Goal: Task Accomplishment & Management: Complete application form

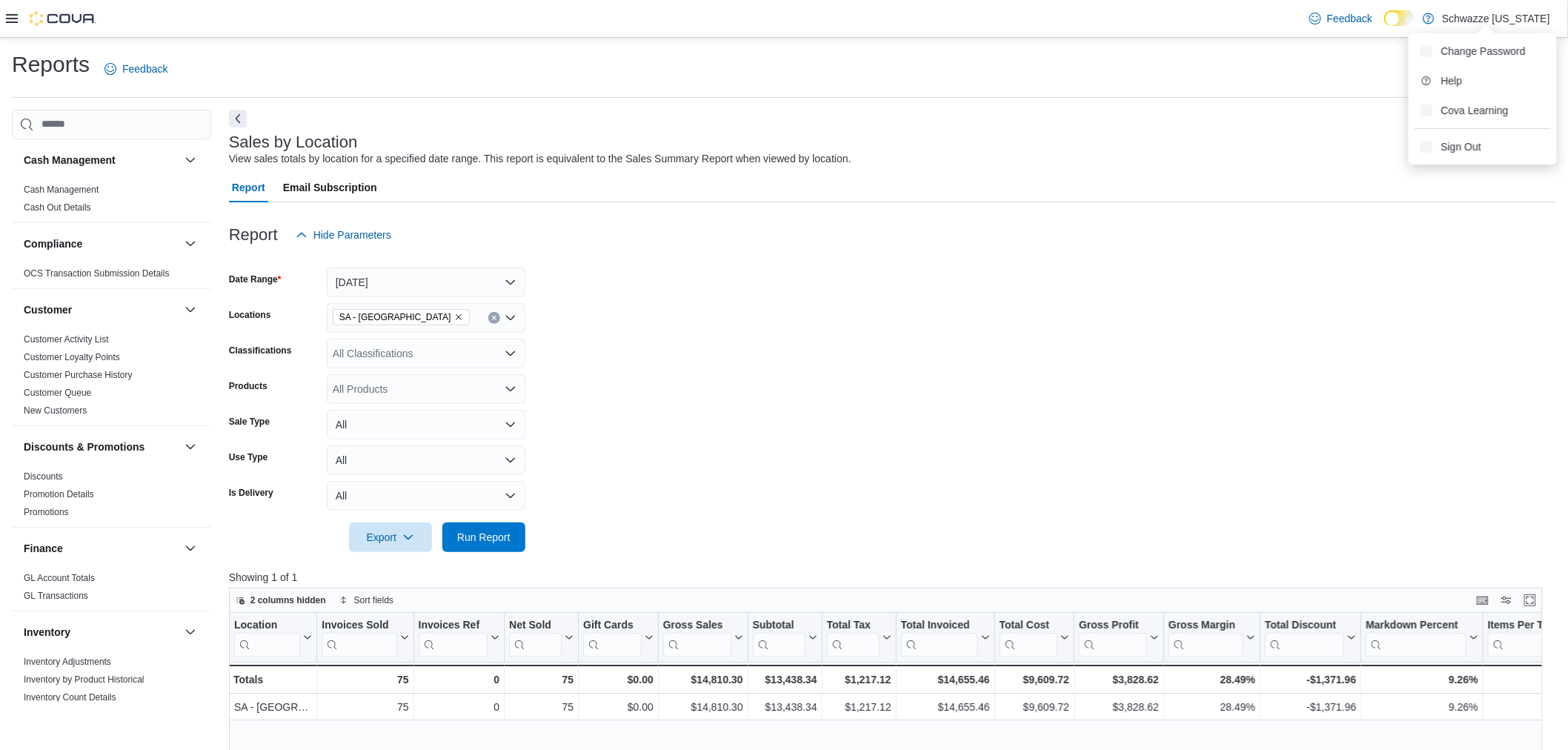
scroll to position [742, 0]
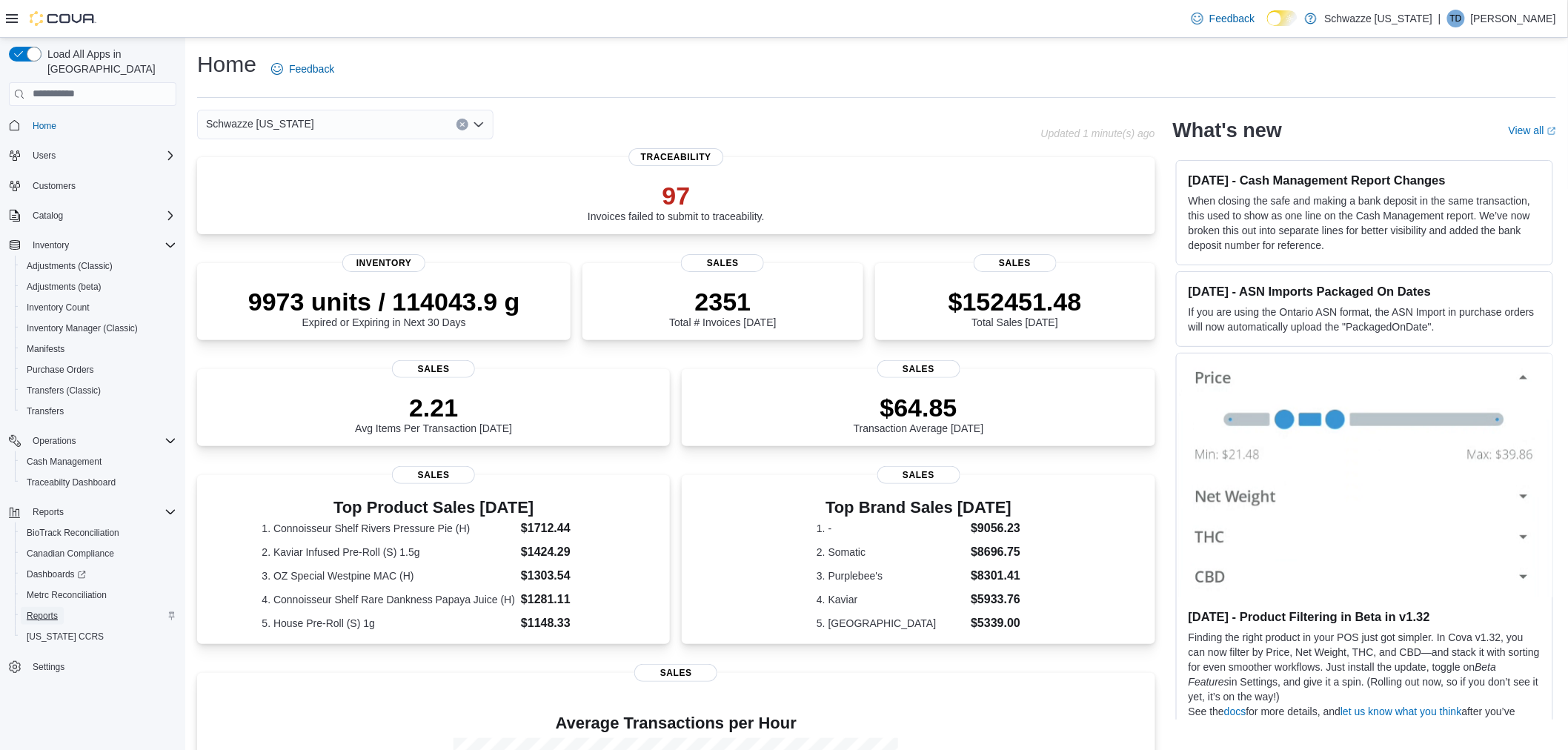
click at [50, 610] on span "Reports" at bounding box center [42, 616] width 31 height 12
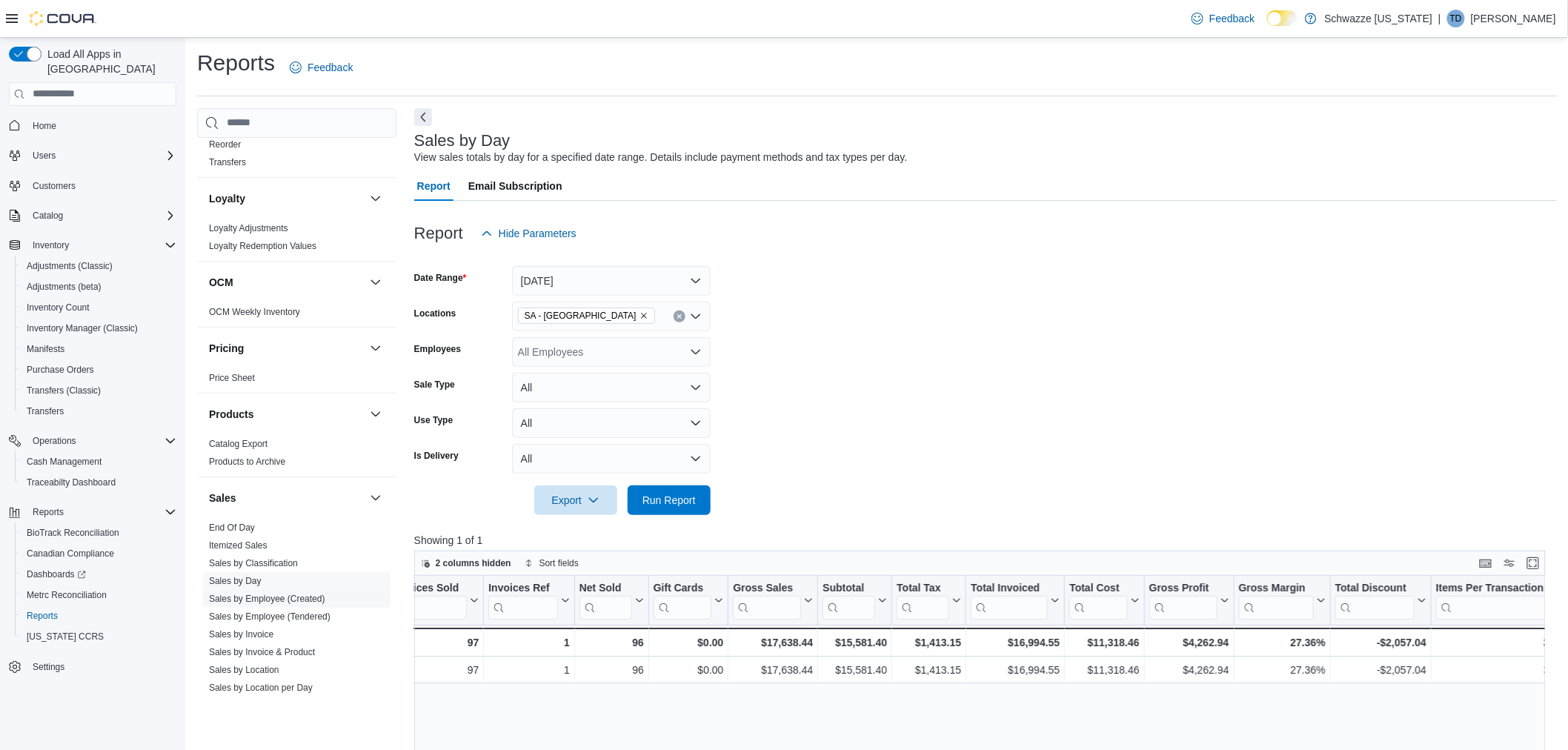
scroll to position [742, 0]
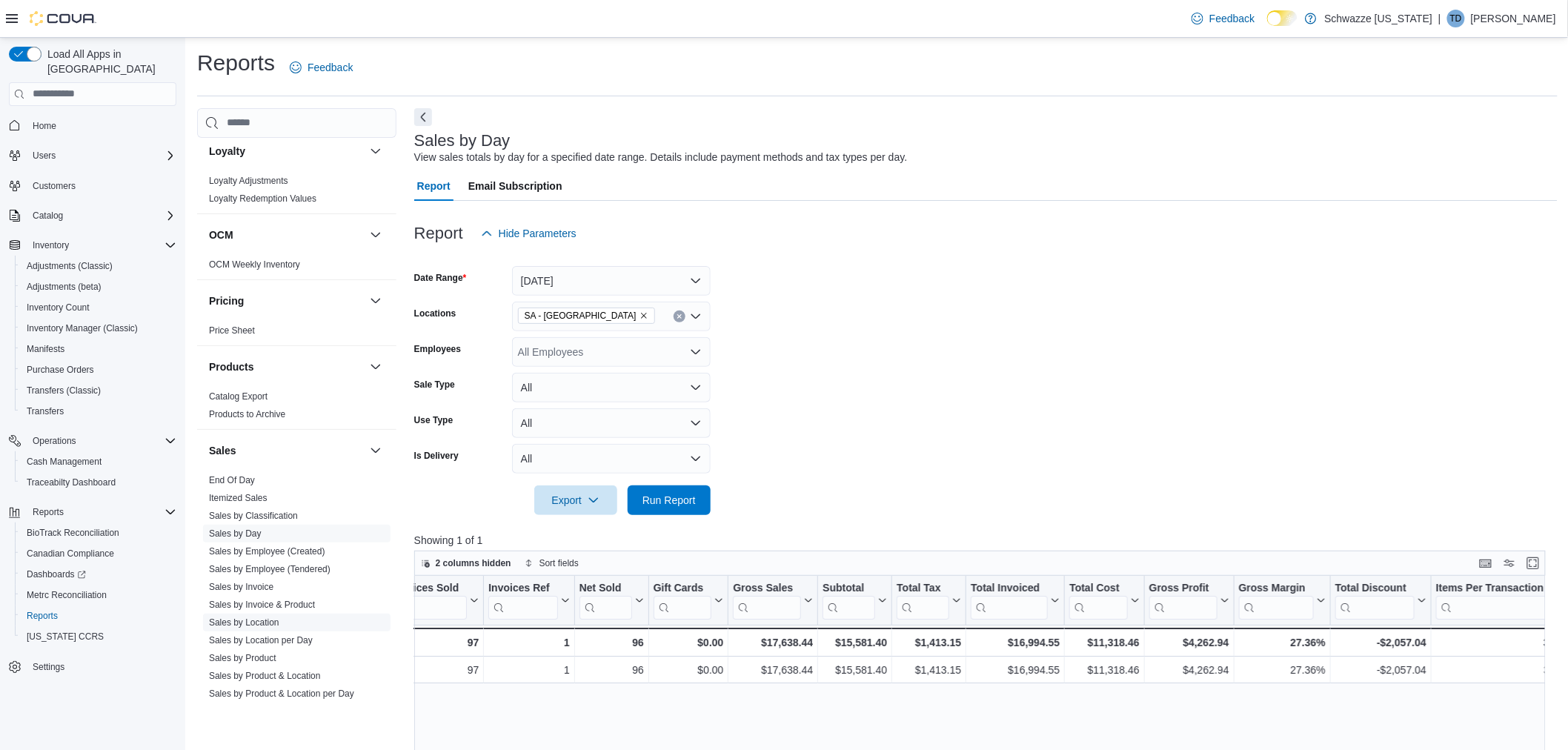
click at [263, 619] on link "Sales by Location" at bounding box center [244, 623] width 70 height 10
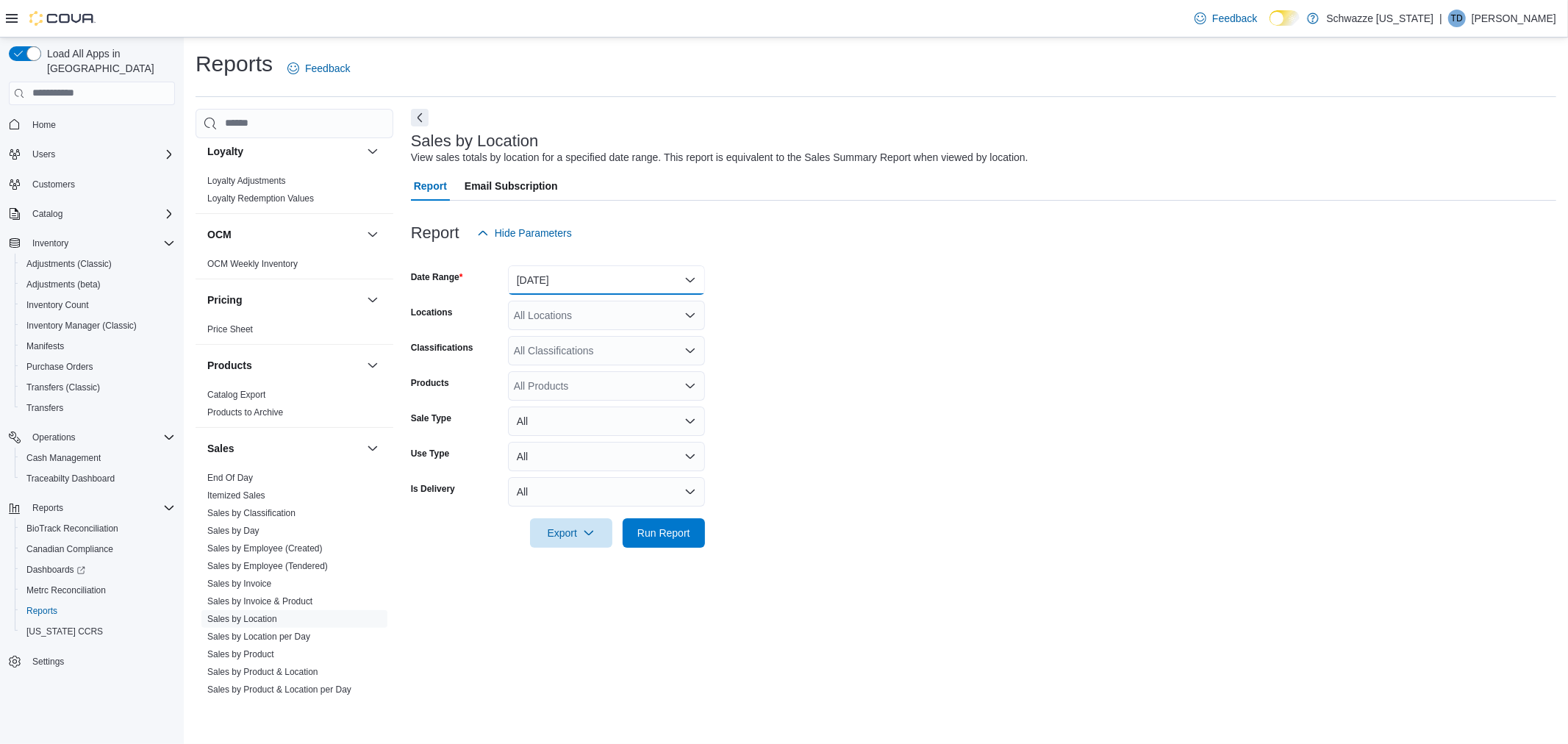
click at [618, 281] on button "Yesterday" at bounding box center [607, 280] width 197 height 29
click at [570, 333] on span "Today" at bounding box center [615, 339] width 167 height 18
click at [570, 321] on div "All Locations" at bounding box center [607, 315] width 197 height 29
type input "**"
click at [585, 340] on span "SA - [GEOGRAPHIC_DATA]" at bounding box center [619, 339] width 129 height 14
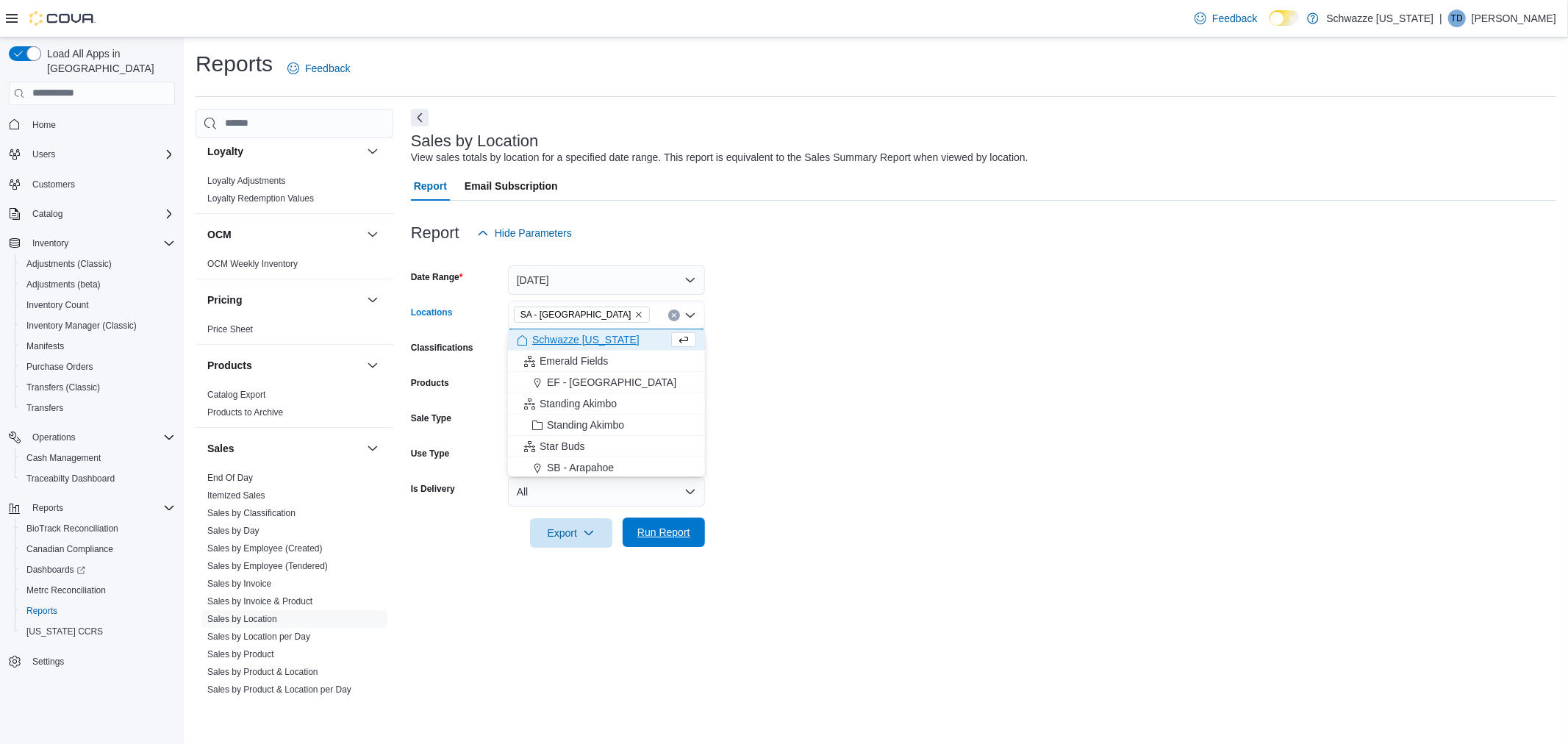
click at [667, 538] on span "Run Report" at bounding box center [664, 532] width 53 height 14
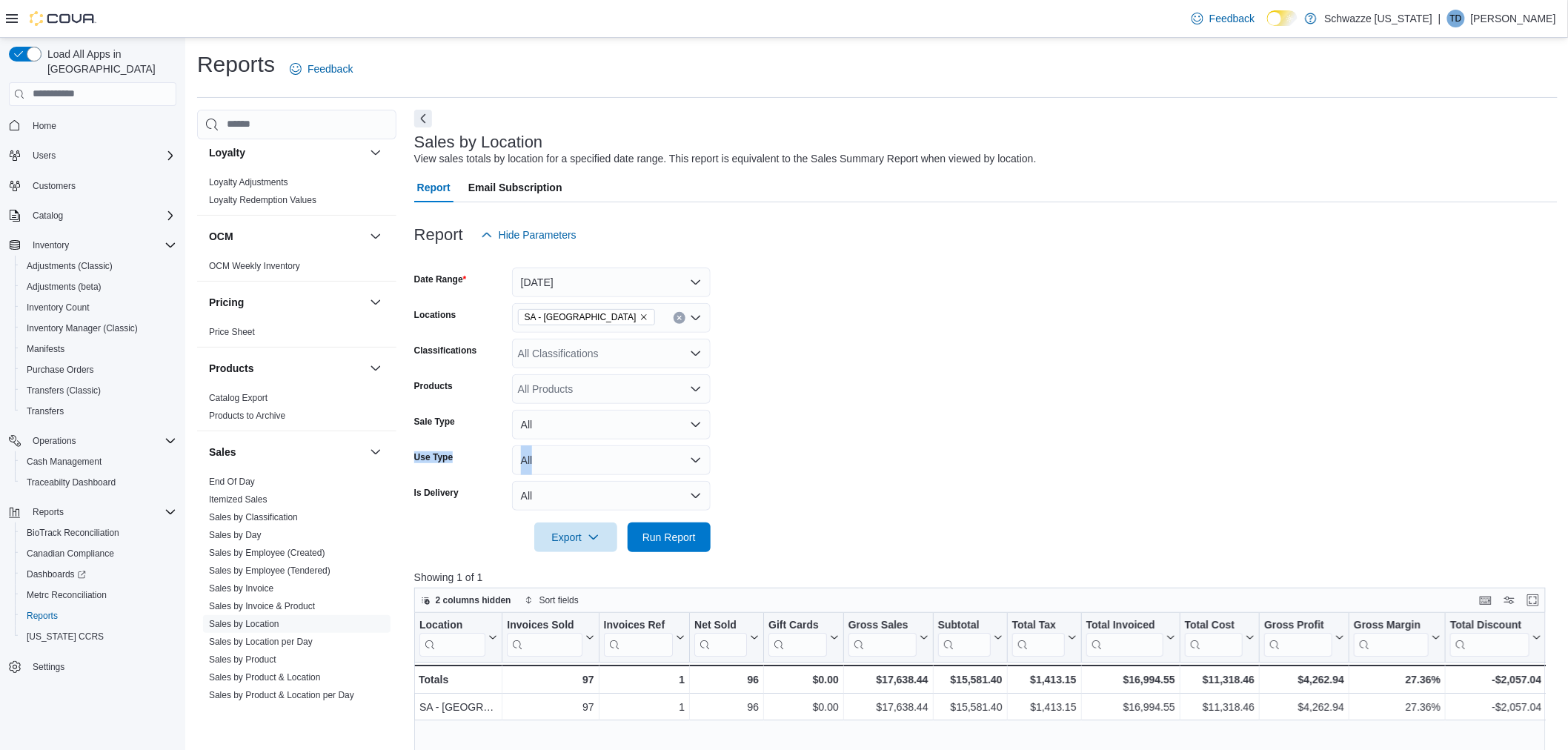
drag, startPoint x: 1554, startPoint y: 1, endPoint x: 1213, endPoint y: 424, distance: 543.3
click at [1213, 429] on form "Date Range Today Locations SA - Denver Classifications All Classifications Prod…" at bounding box center [986, 401] width 1144 height 303
click at [707, 535] on button "Run Report" at bounding box center [669, 536] width 83 height 30
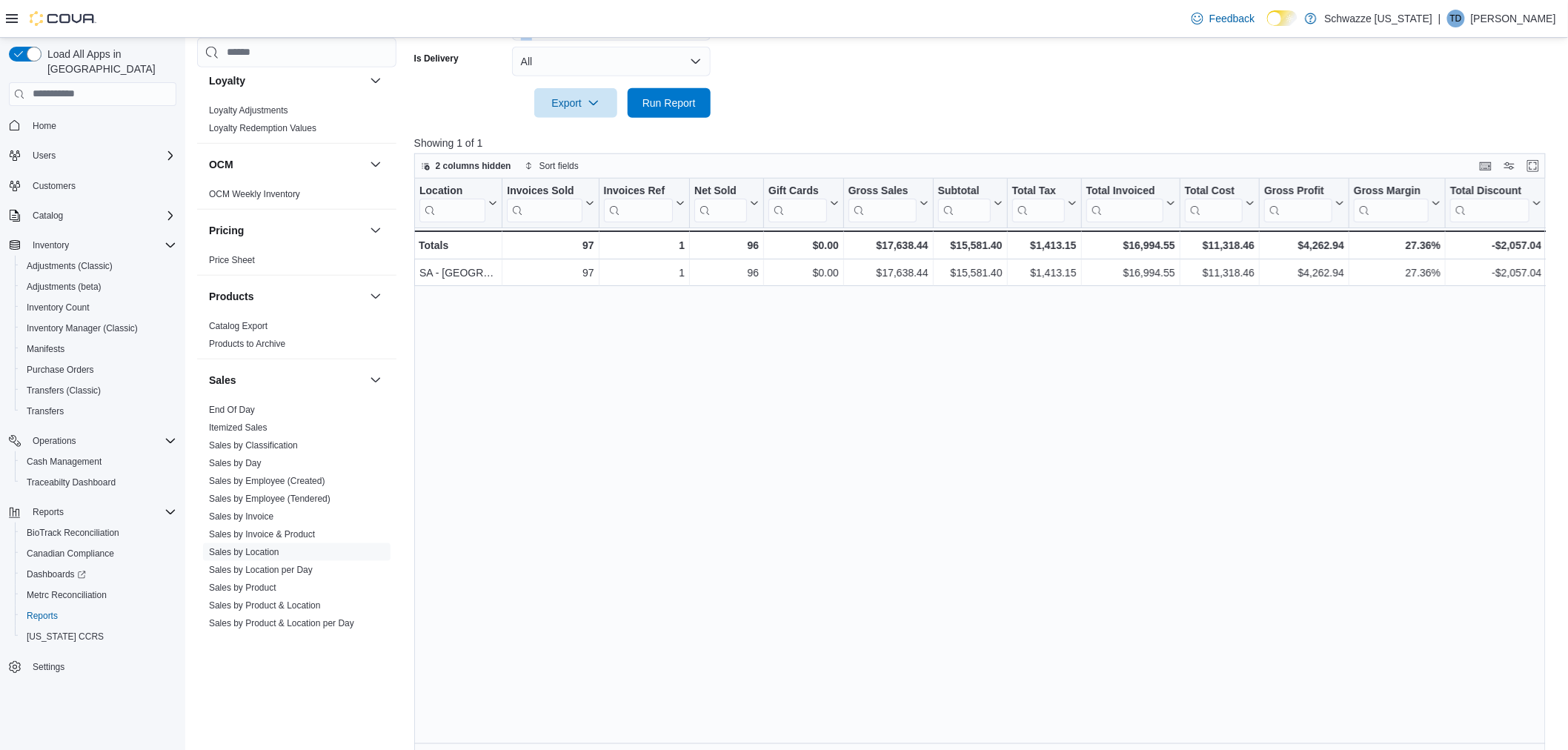
scroll to position [448, 0]
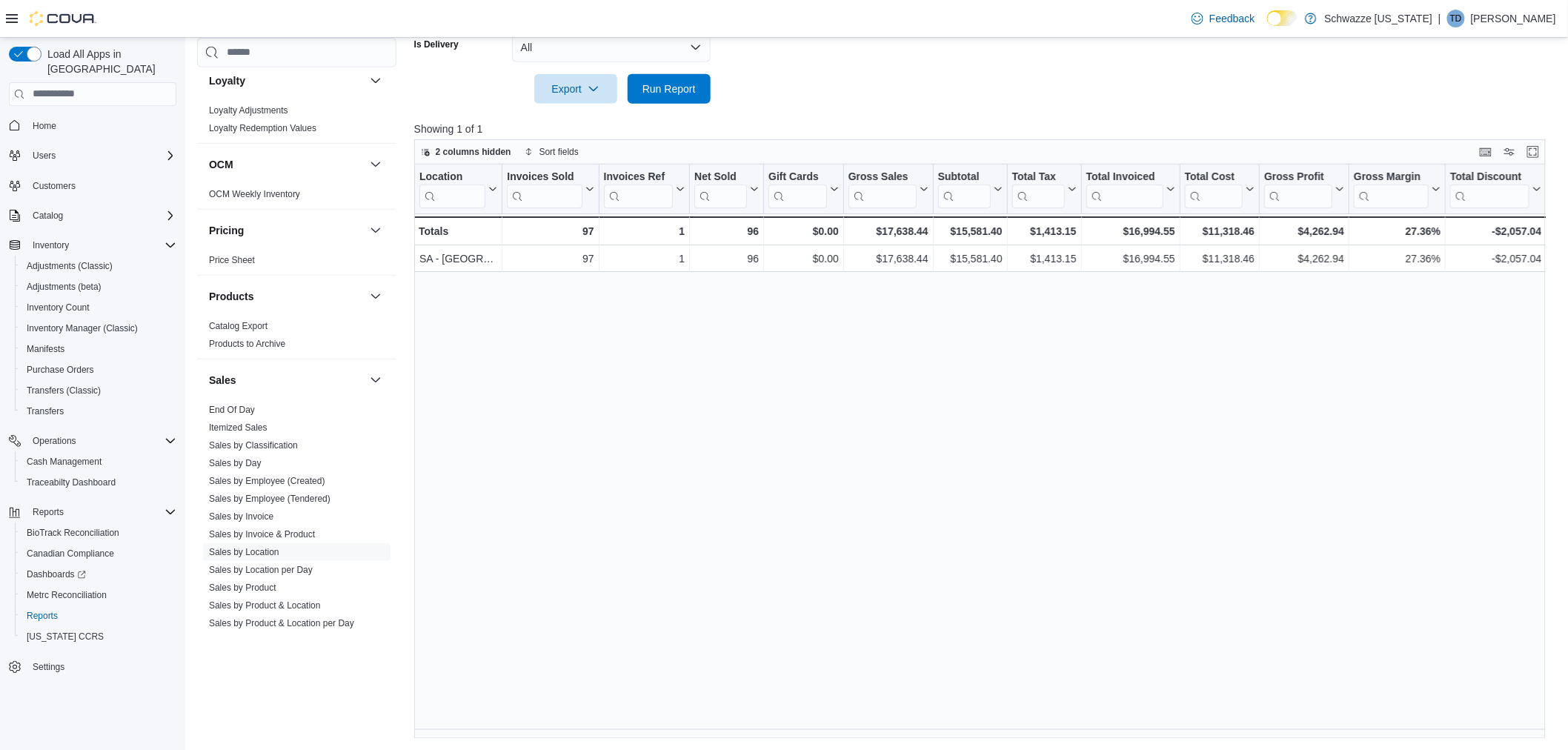
click at [771, 729] on div "Location Click to view column header actions Invoices Sold Click to view column…" at bounding box center [986, 452] width 1144 height 575
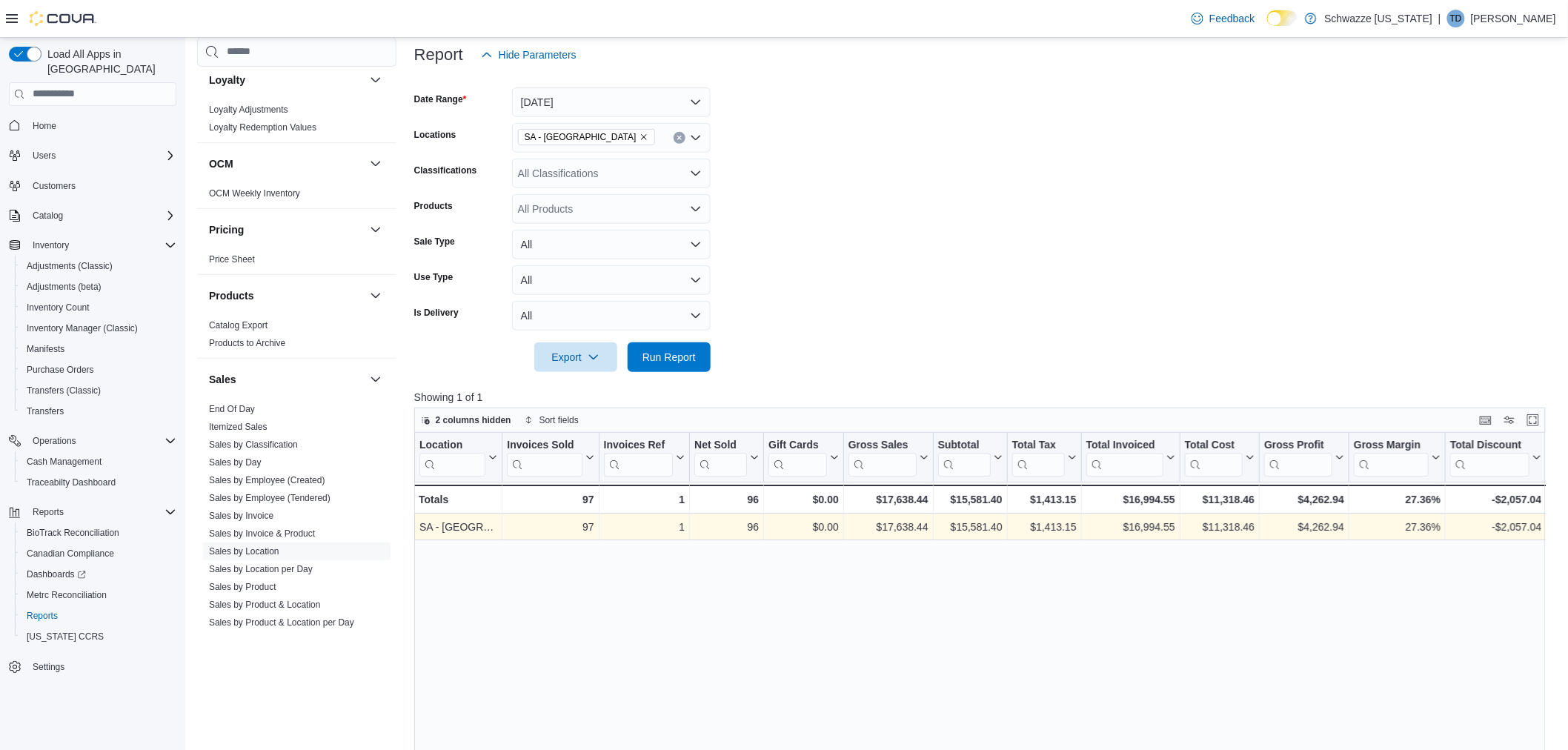
scroll to position [37, 0]
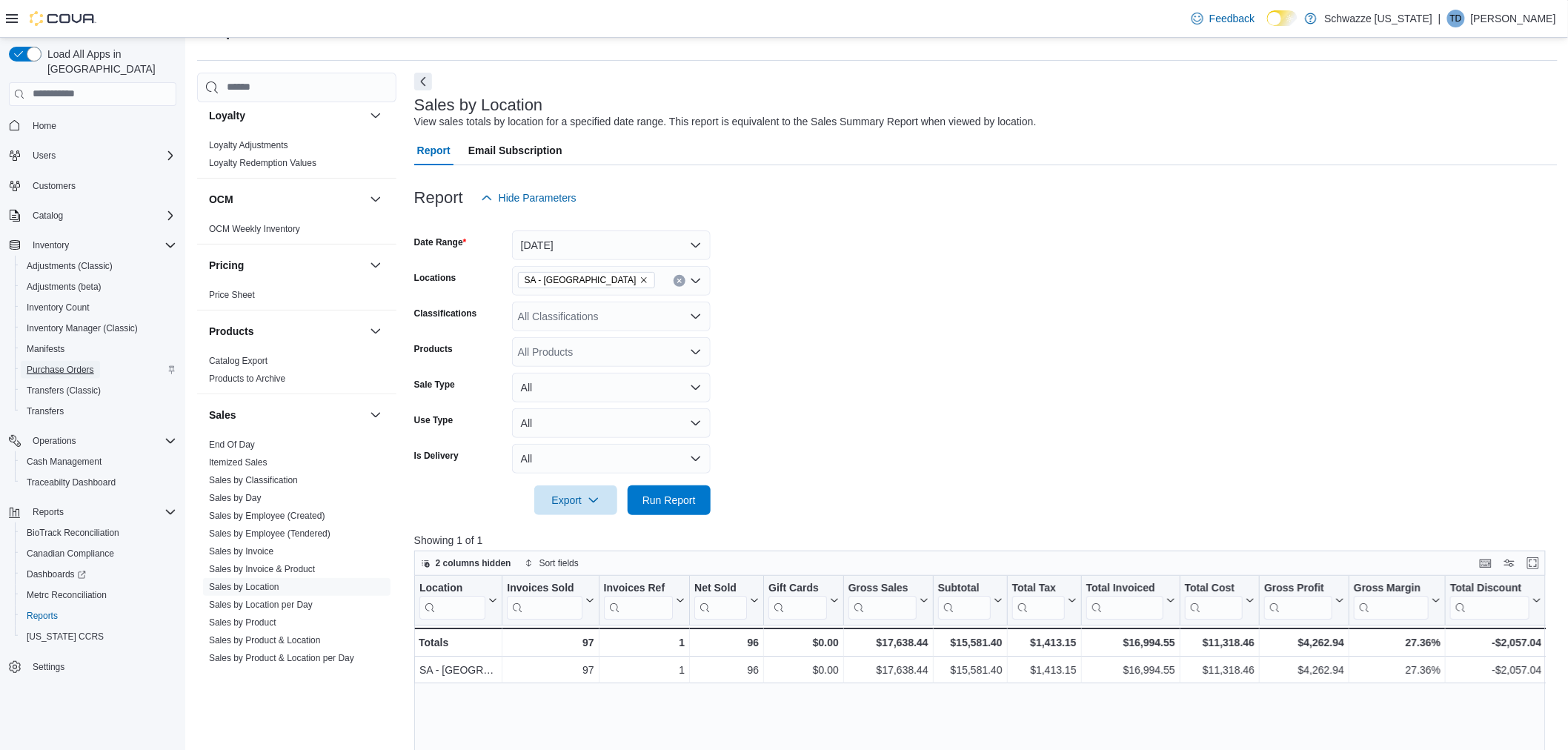
click at [47, 364] on span "Purchase Orders" at bounding box center [60, 370] width 68 height 12
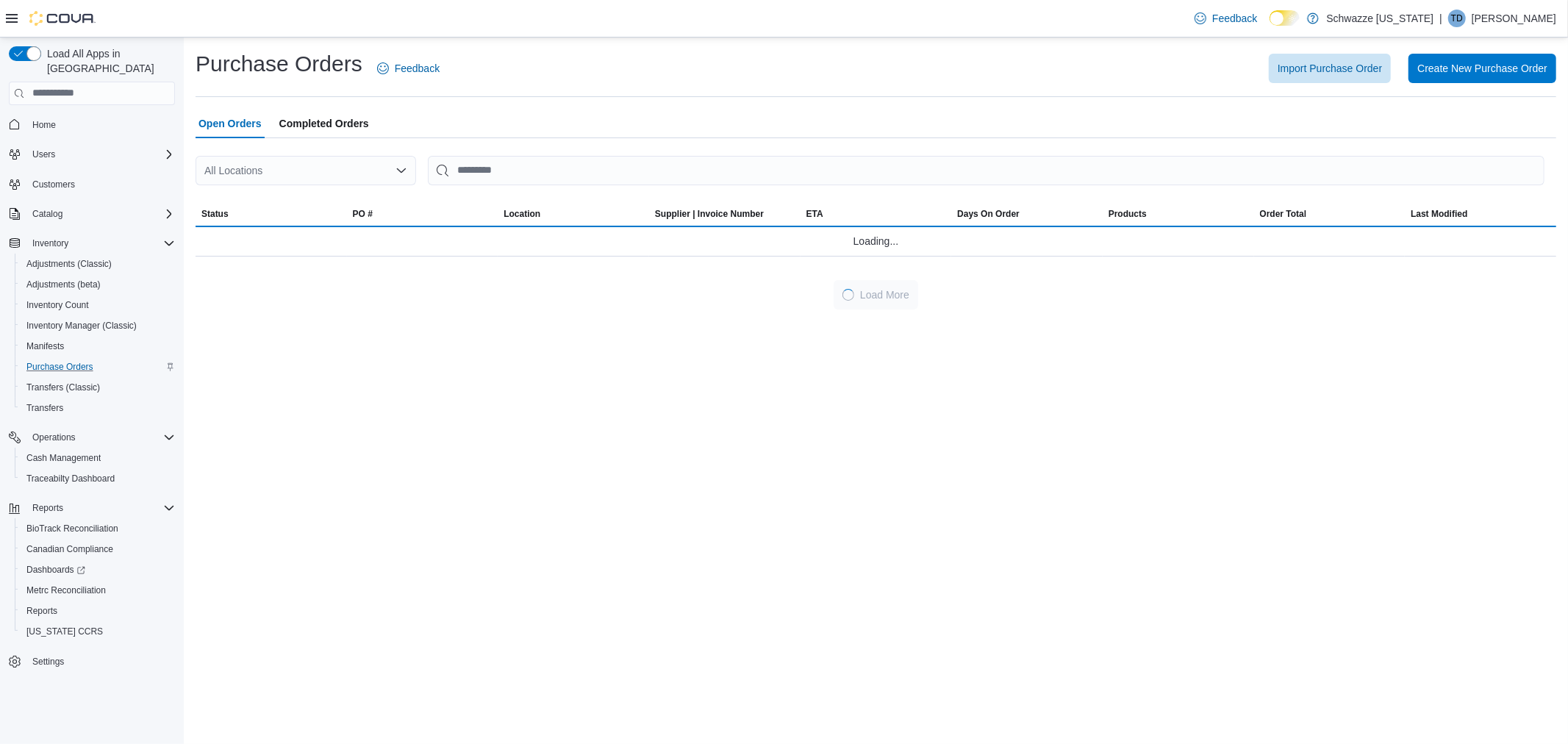
click at [285, 166] on div "All Locations" at bounding box center [306, 170] width 220 height 29
type input "**"
click at [292, 193] on span "SA - [GEOGRAPHIC_DATA]" at bounding box center [324, 195] width 129 height 14
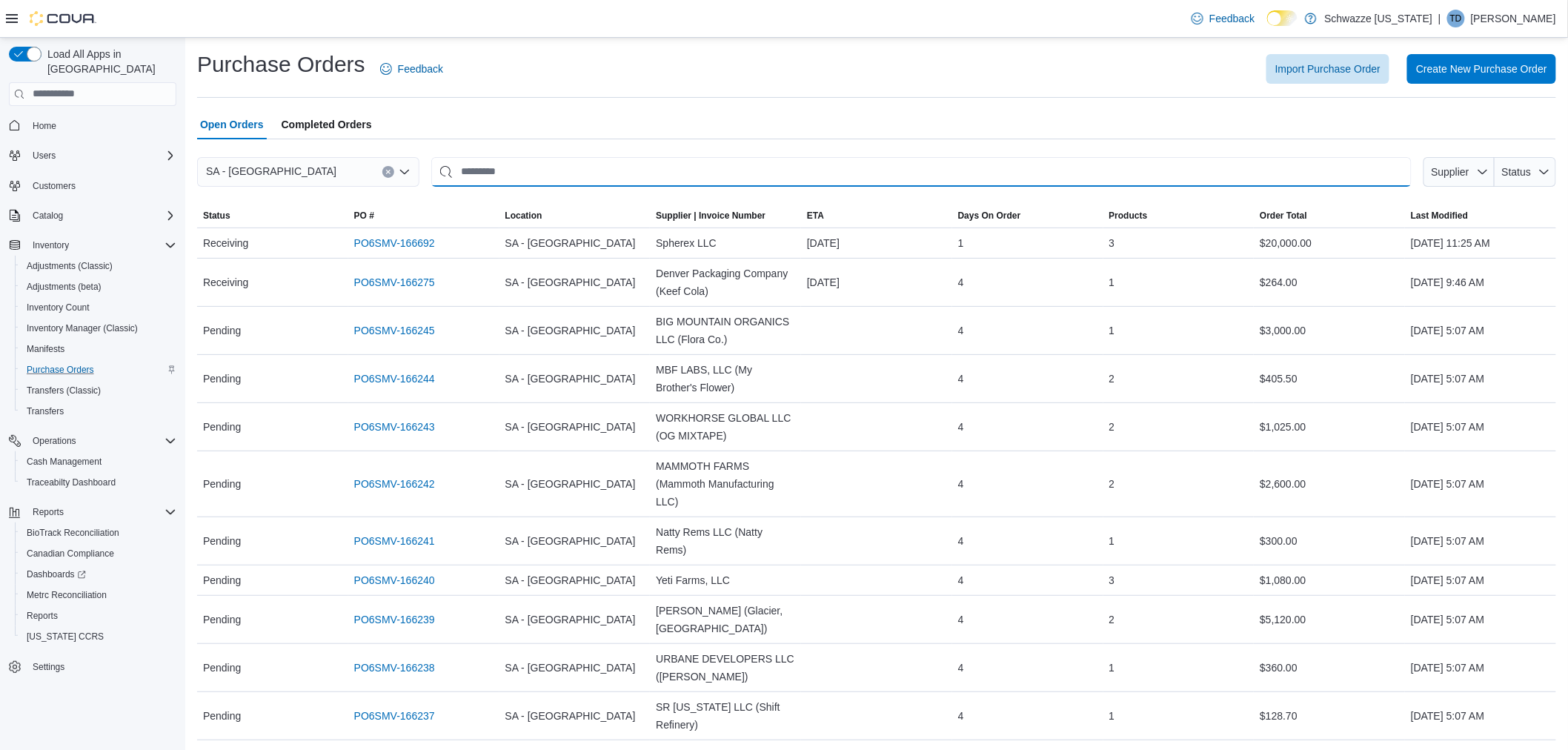
click at [627, 169] on input "This is a search bar. After typing your query, hit enter to filter the results …" at bounding box center [922, 171] width 981 height 30
type input "*******"
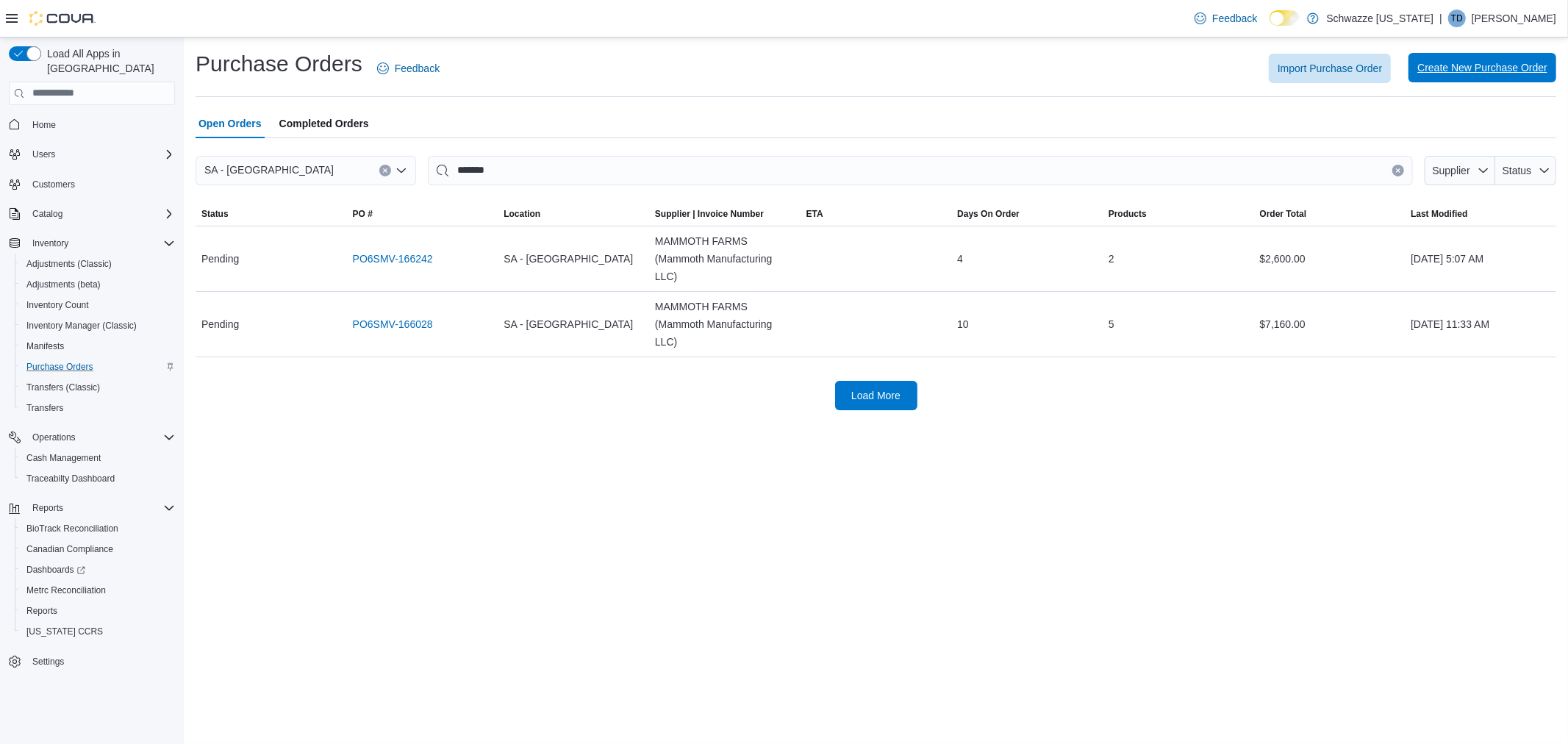
click at [1495, 73] on span "Create New Purchase Order" at bounding box center [1482, 67] width 130 height 14
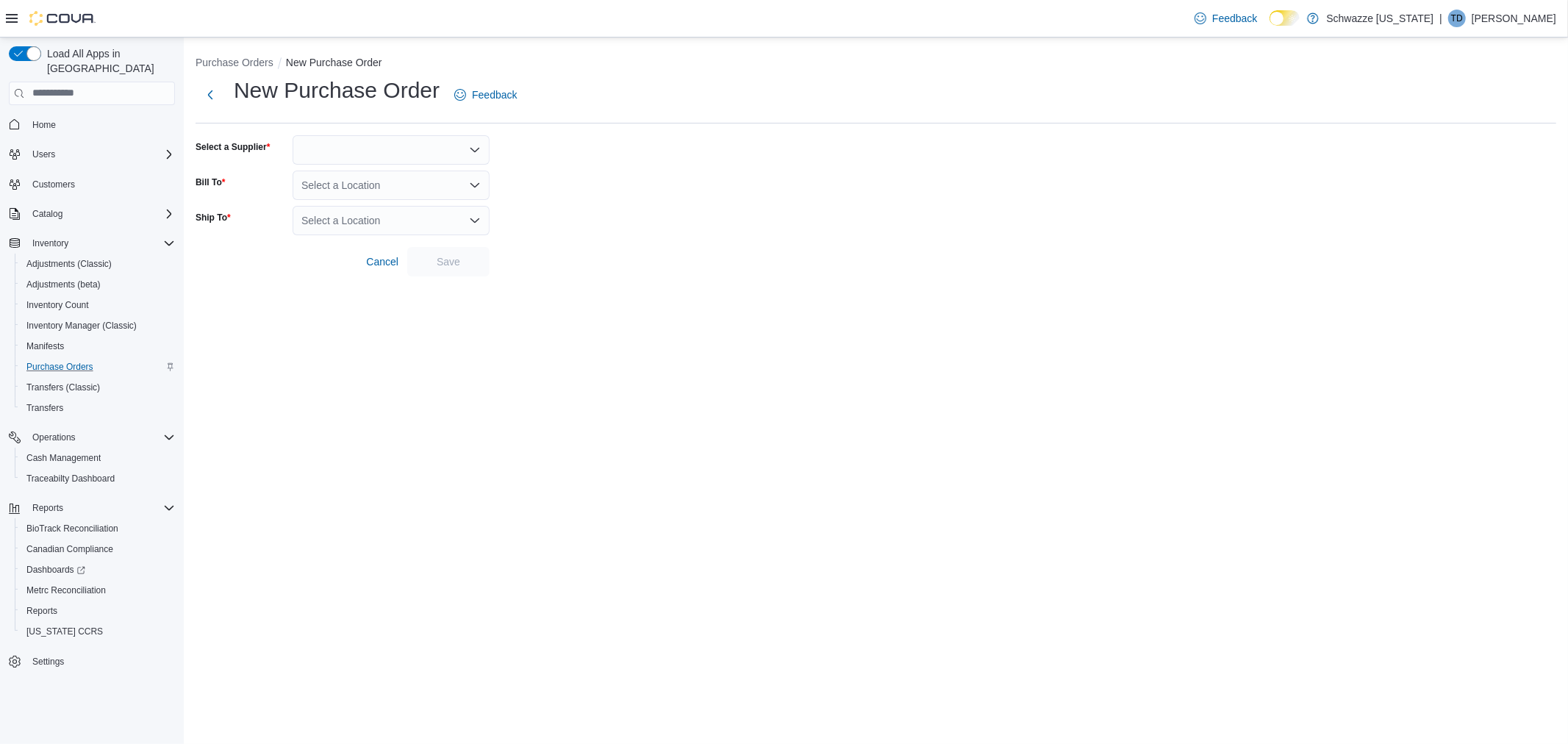
click at [353, 129] on div "New Purchase Order Feedback Select a Supplier Bill To Select a Location Ship To…" at bounding box center [876, 176] width 1360 height 201
click at [375, 144] on div at bounding box center [391, 150] width 197 height 29
type input "***"
click at [380, 169] on span "MAM MOTH FARMS (Mammot… MAMMOTH FARMS (Mammoth Manufacturing LLC)" at bounding box center [400, 174] width 161 height 14
click at [362, 185] on div "Select a Location" at bounding box center [391, 185] width 197 height 29
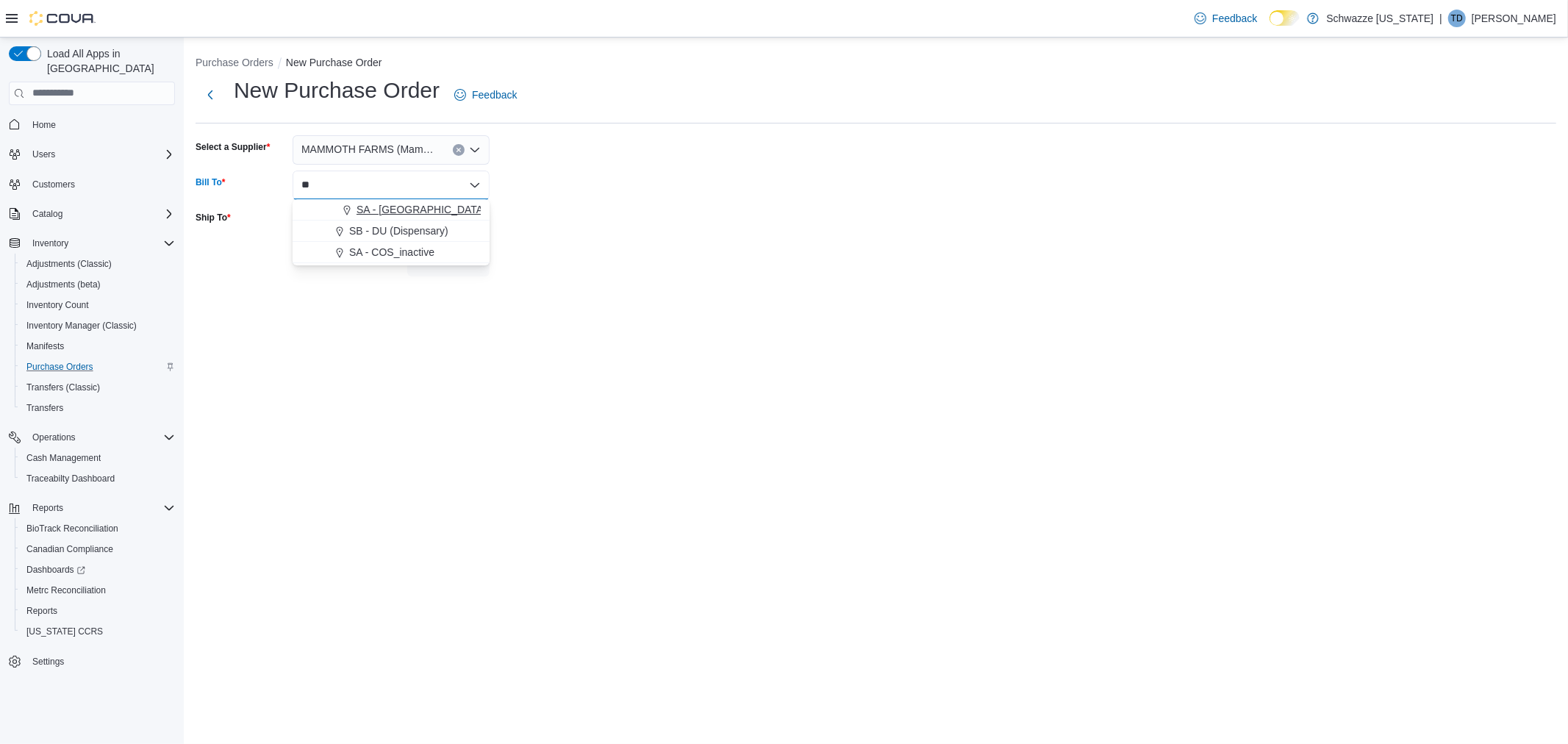
type input "**"
click at [371, 204] on span "SA - [GEOGRAPHIC_DATA]" at bounding box center [421, 209] width 129 height 14
click at [356, 218] on div "Select a Location" at bounding box center [391, 220] width 197 height 29
type input "**"
click at [357, 238] on span "SA - [GEOGRAPHIC_DATA]" at bounding box center [421, 245] width 129 height 14
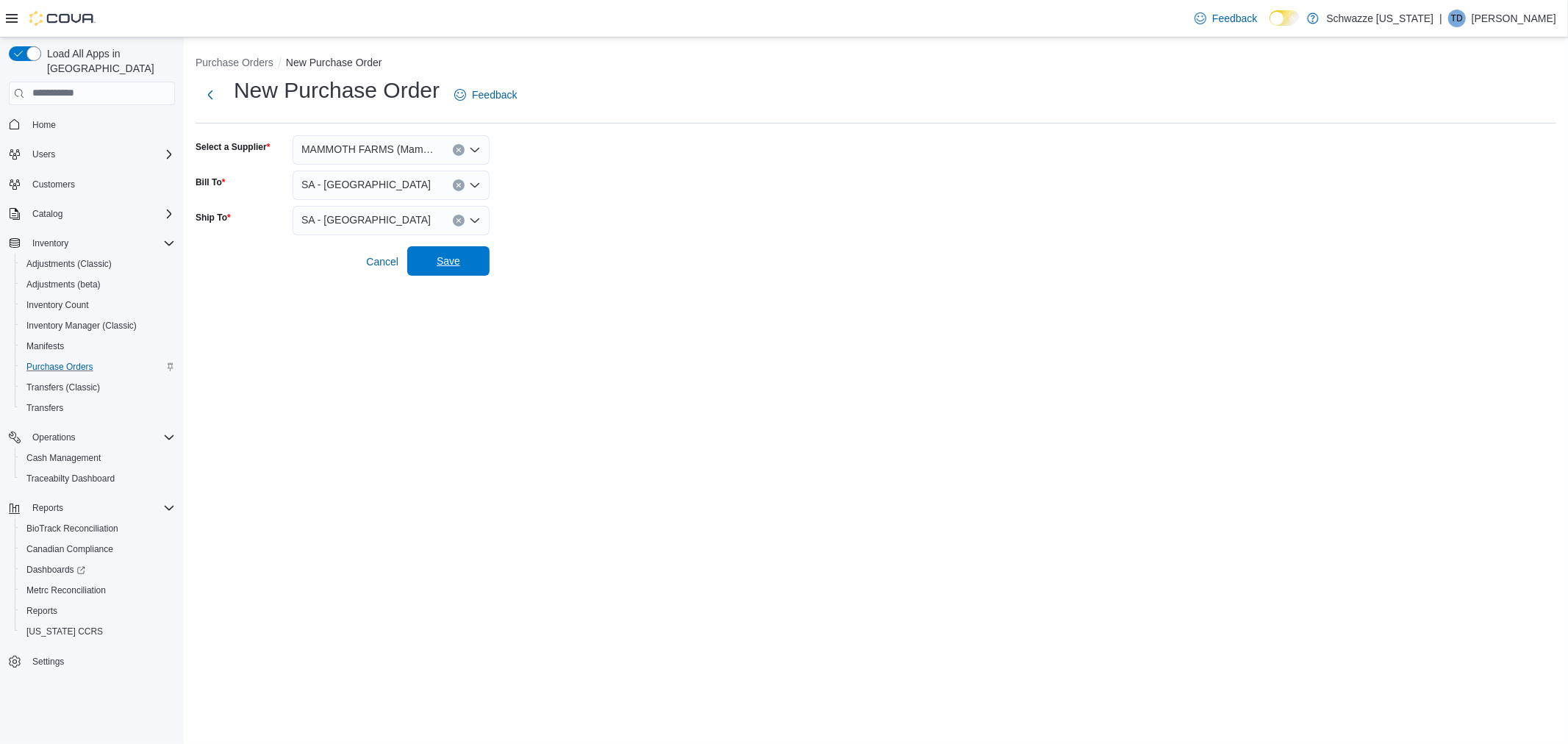
click at [464, 267] on span "Save" at bounding box center [448, 261] width 65 height 29
click at [505, 291] on div "Purchase Orders New Purchase Order New Purchase Order Feedback Select a Supplie…" at bounding box center [876, 391] width 1384 height 707
click at [220, 97] on button "Next" at bounding box center [210, 93] width 29 height 29
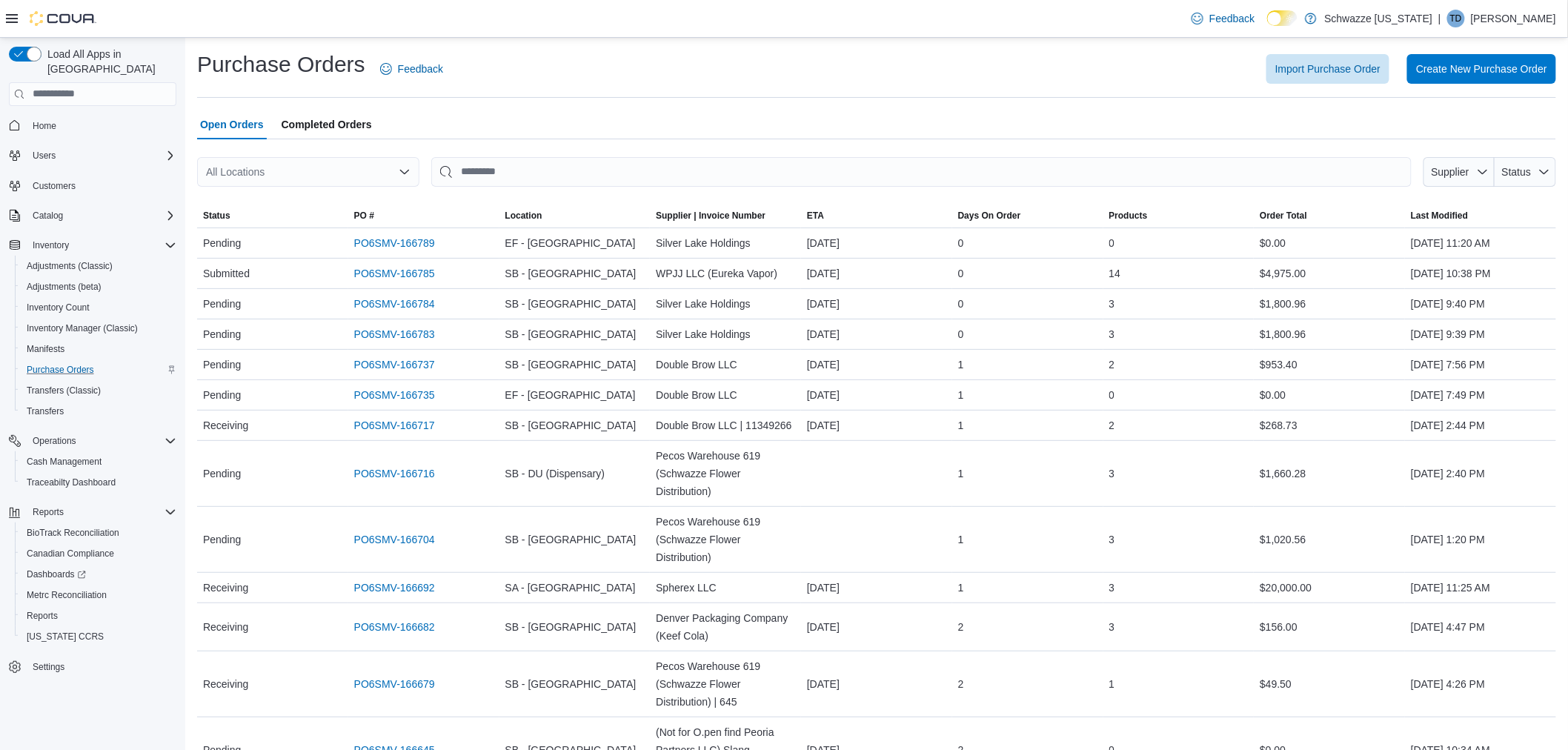
click at [326, 164] on div "All Locations" at bounding box center [308, 171] width 222 height 30
type input "**"
click at [351, 202] on div "SA - [GEOGRAPHIC_DATA]" at bounding box center [317, 197] width 186 height 14
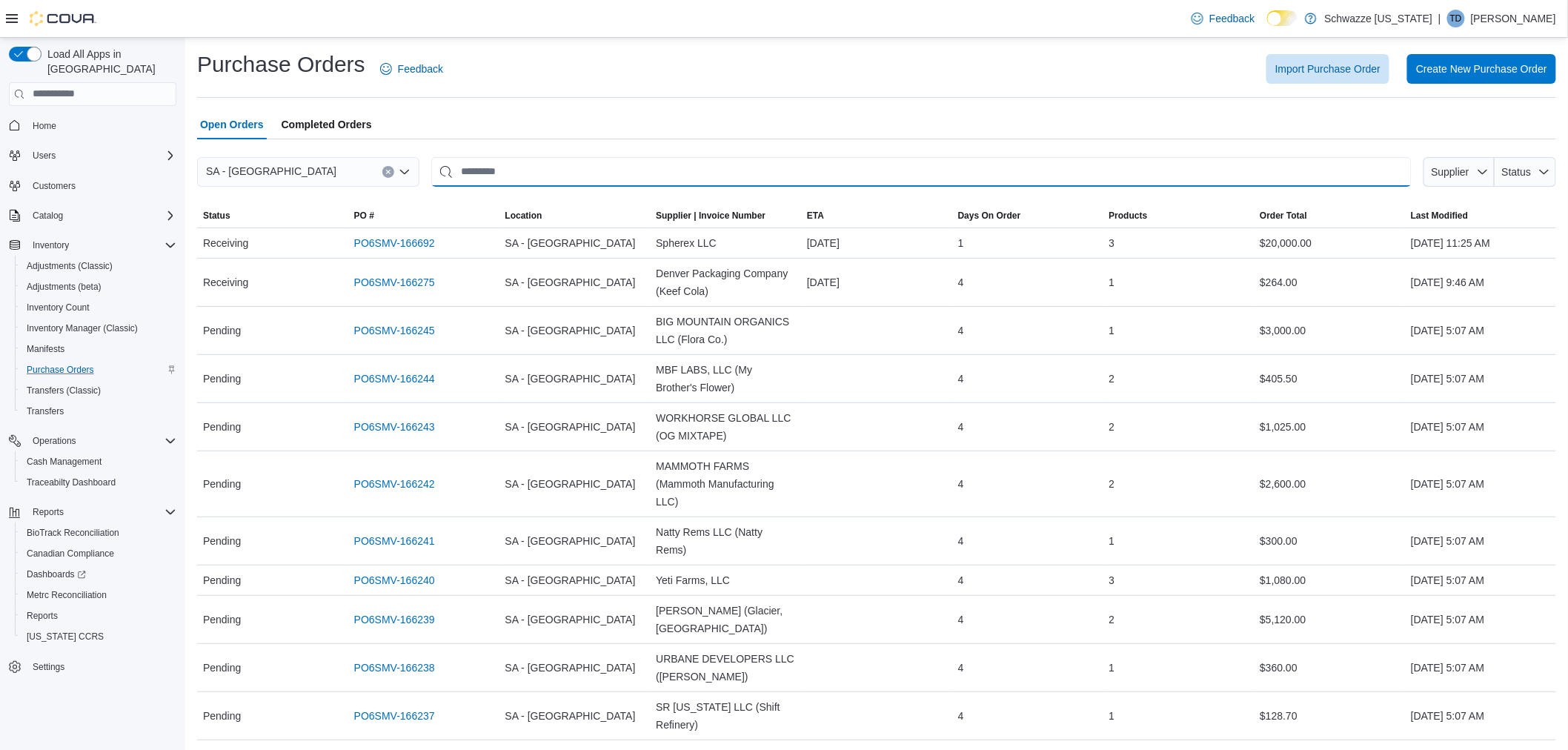
click at [544, 180] on input "This is a search bar. After typing your query, hit enter to filter the results …" at bounding box center [922, 171] width 981 height 30
type input "****"
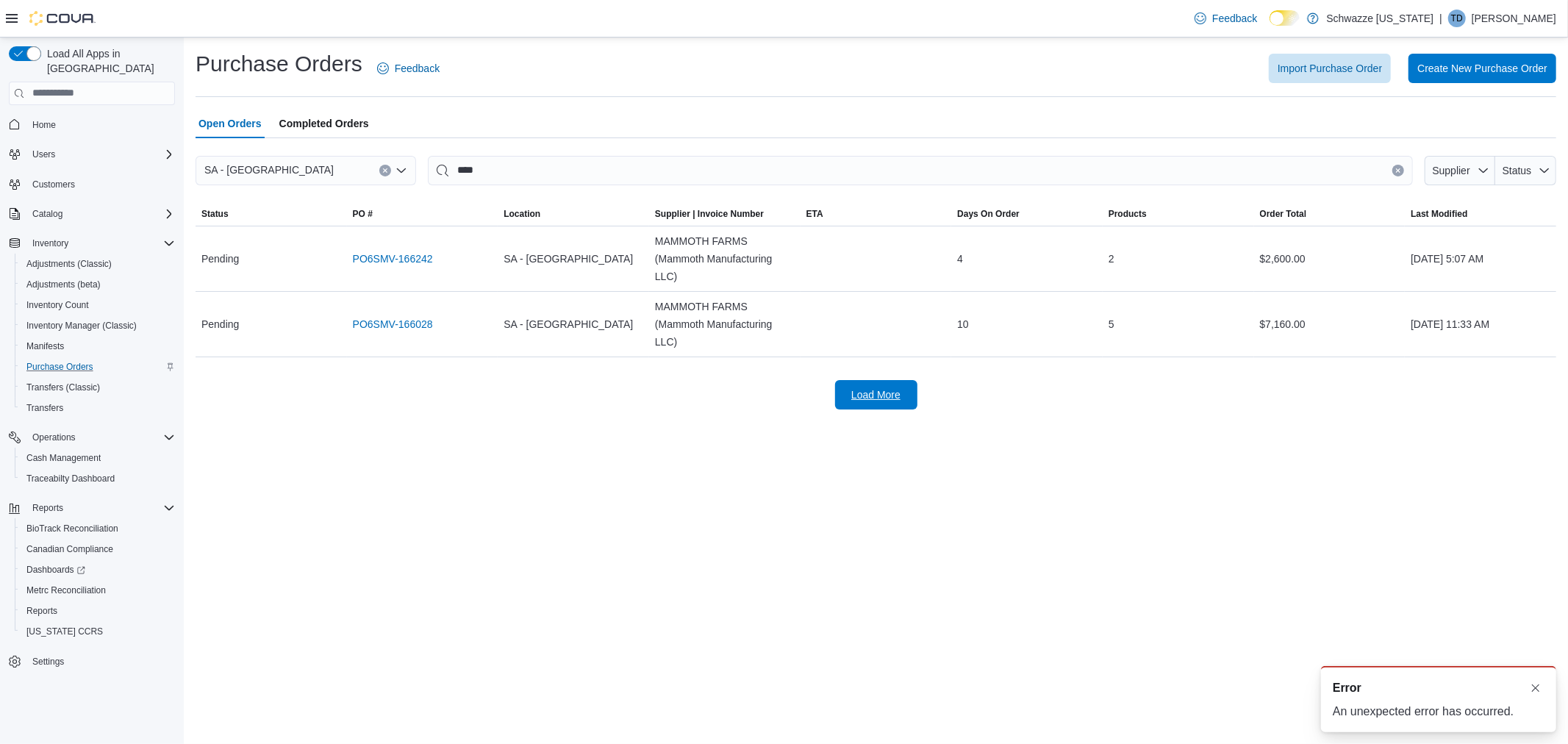
click at [902, 403] on span "Load More" at bounding box center [876, 394] width 65 height 29
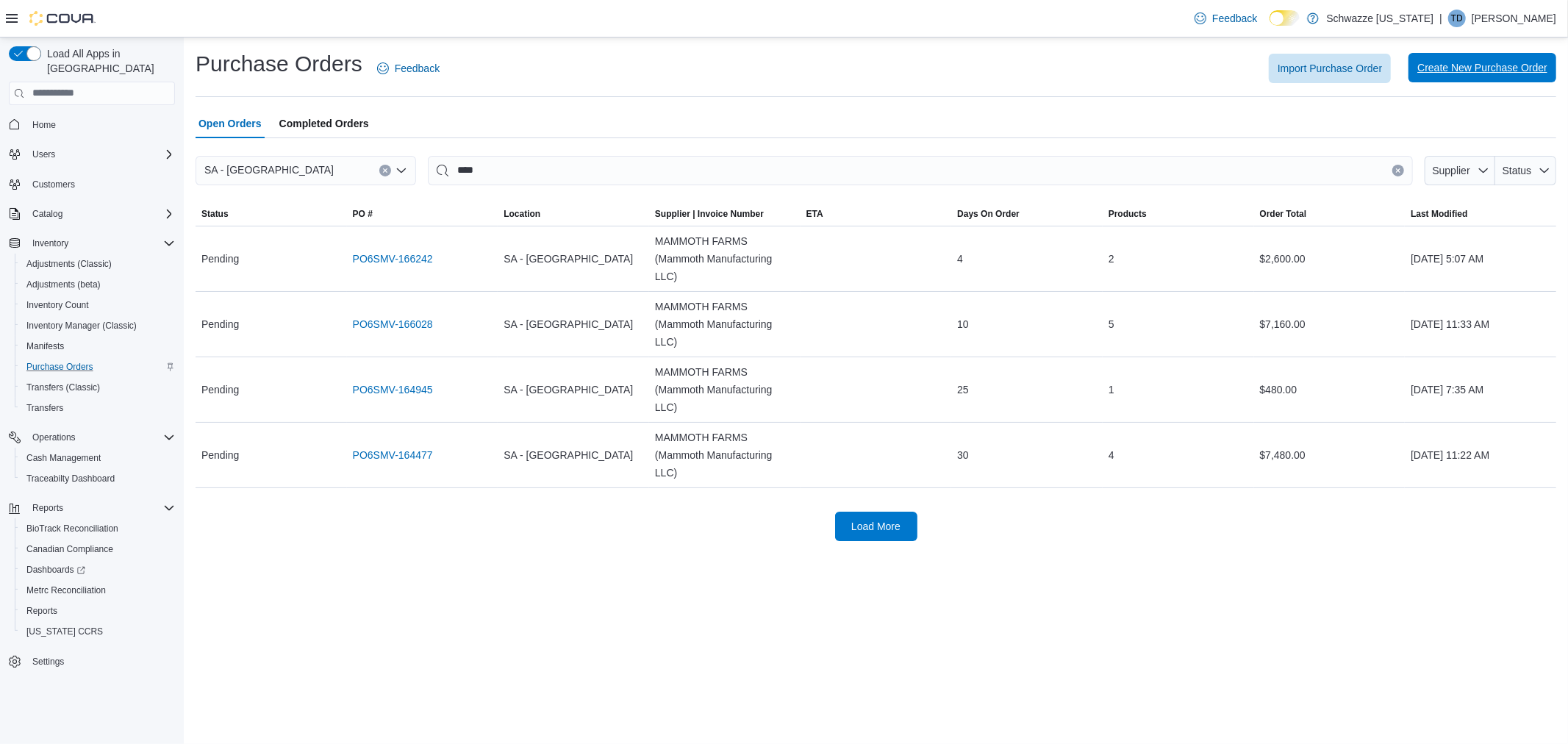
click at [1474, 78] on span "Create New Purchase Order" at bounding box center [1482, 67] width 130 height 29
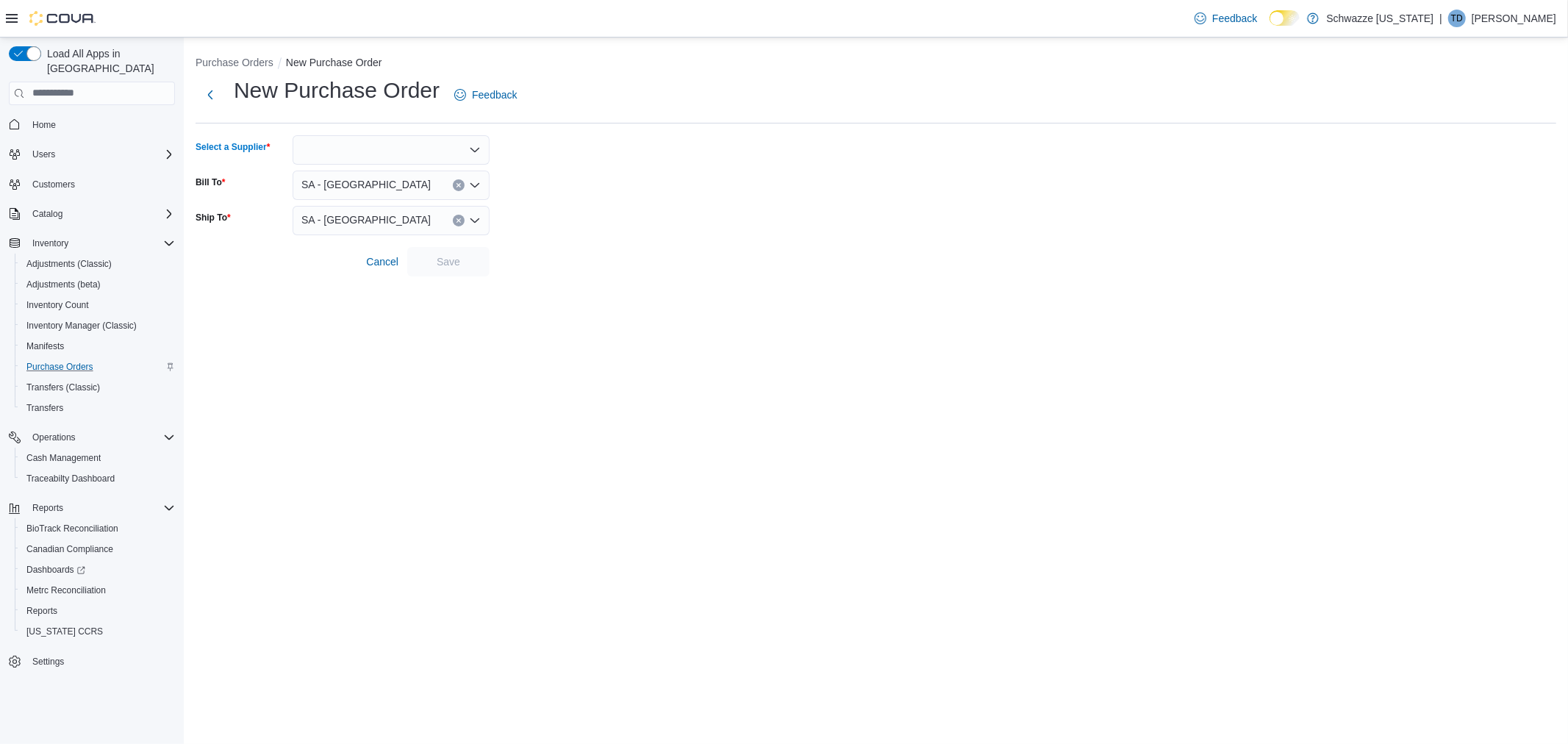
click at [368, 156] on div at bounding box center [391, 150] width 197 height 29
type input "***"
click at [371, 169] on span "MAM MOTH FARMS (Mammot… MAMMOTH FARMS (Mammoth Manufacturing LLC)" at bounding box center [400, 174] width 161 height 14
click at [472, 275] on div "Cancel Save" at bounding box center [343, 261] width 294 height 29
click at [463, 255] on span "Save" at bounding box center [448, 261] width 65 height 29
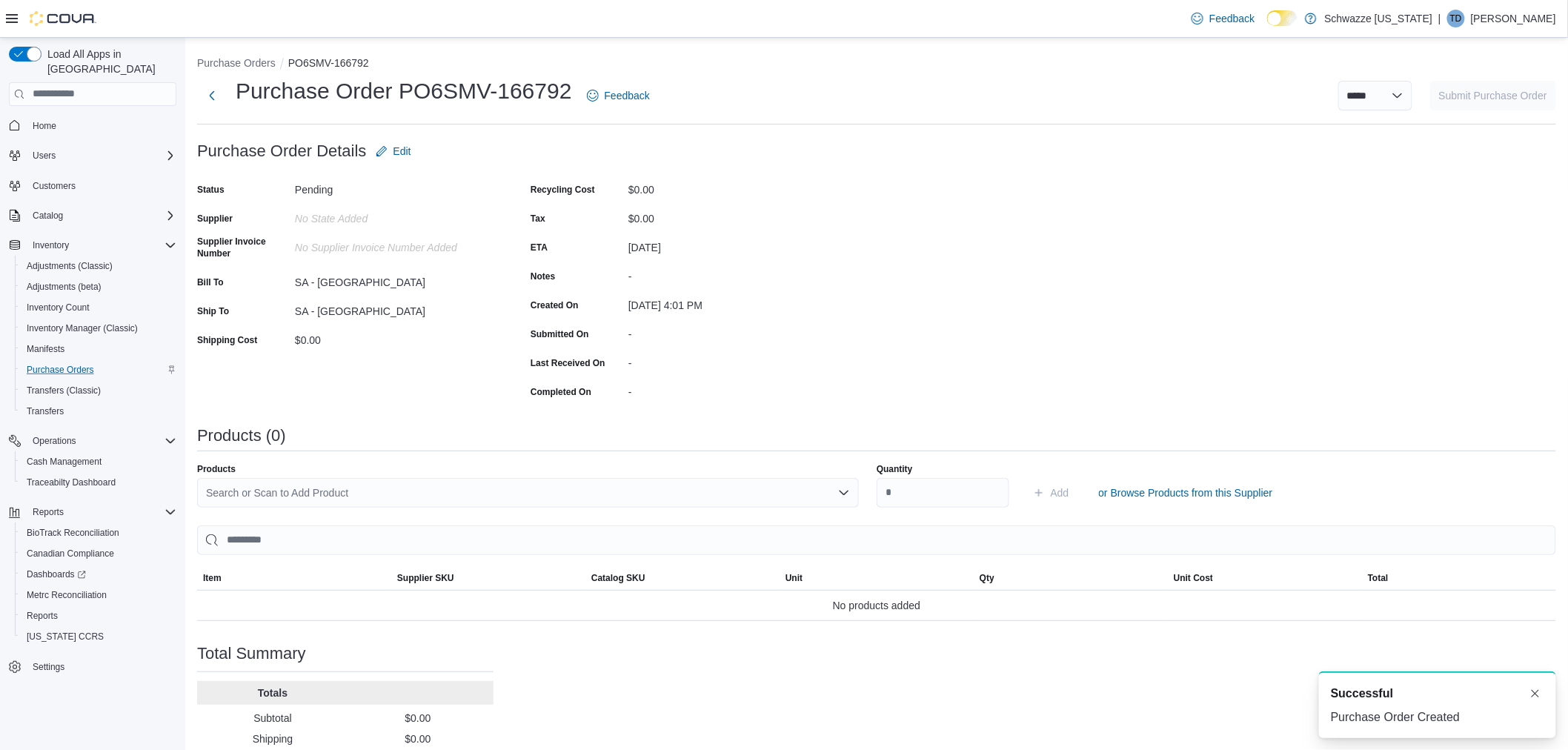
scroll to position [82, 0]
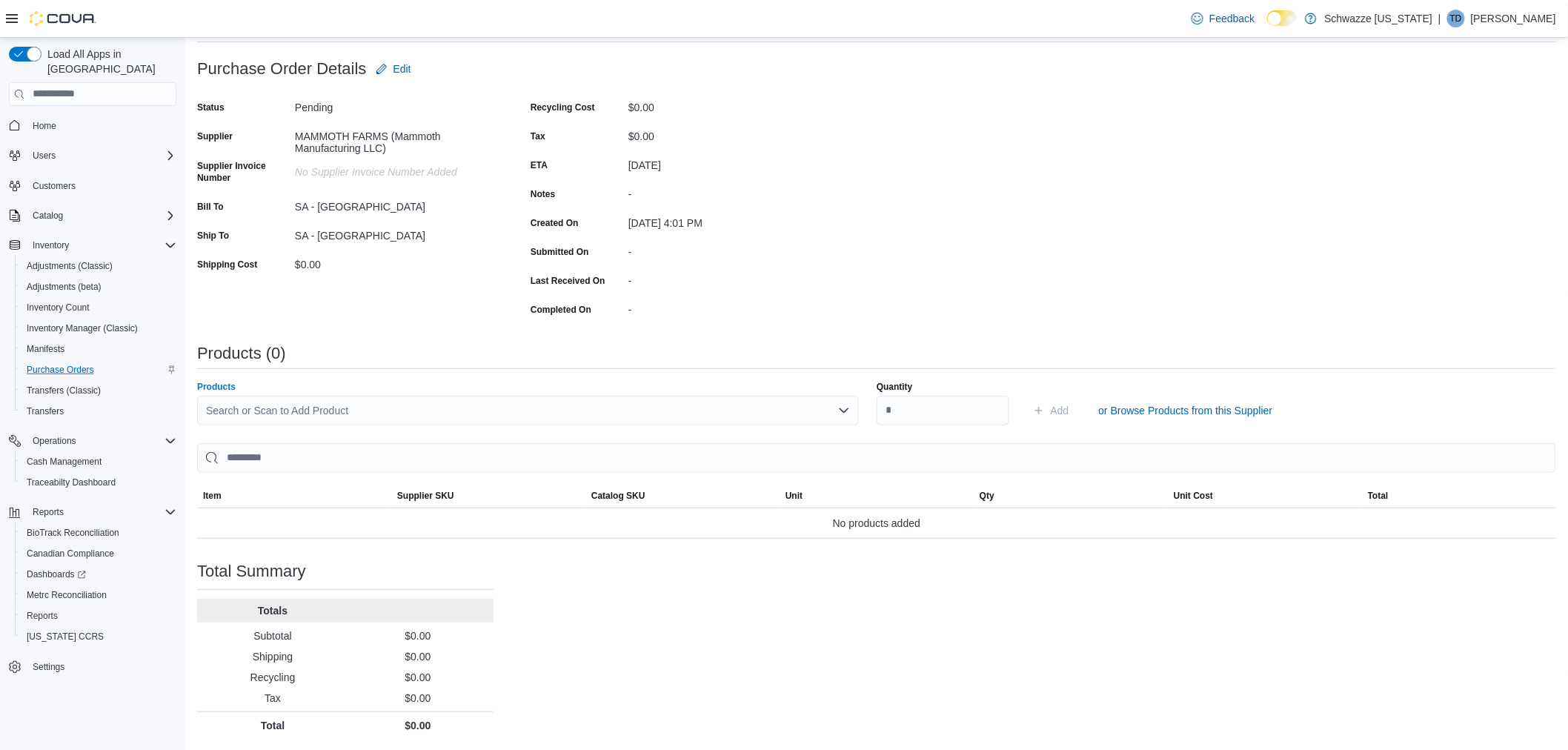
click at [509, 415] on div "Search or Scan to Add Product" at bounding box center [528, 410] width 662 height 30
type input "*"
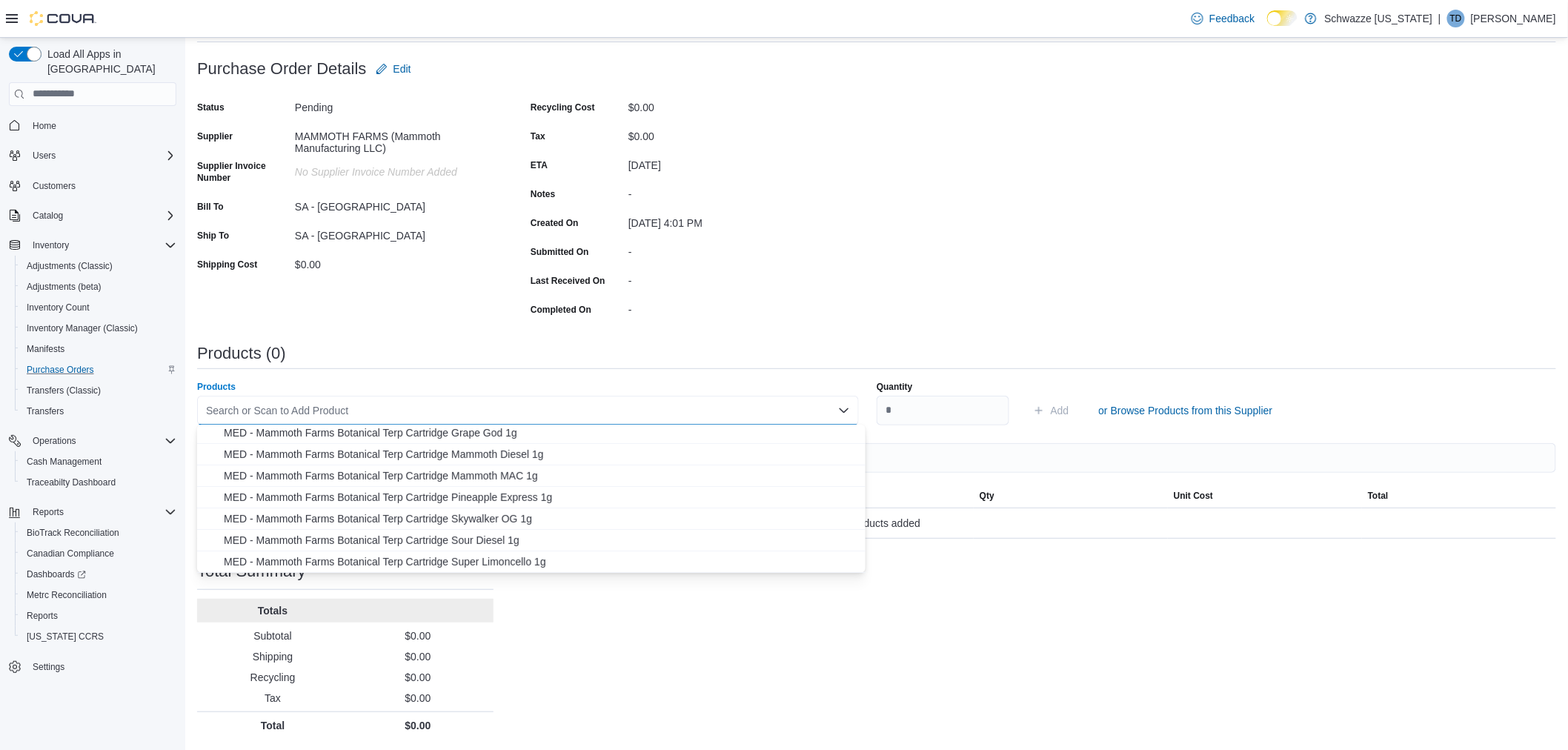
scroll to position [198, 0]
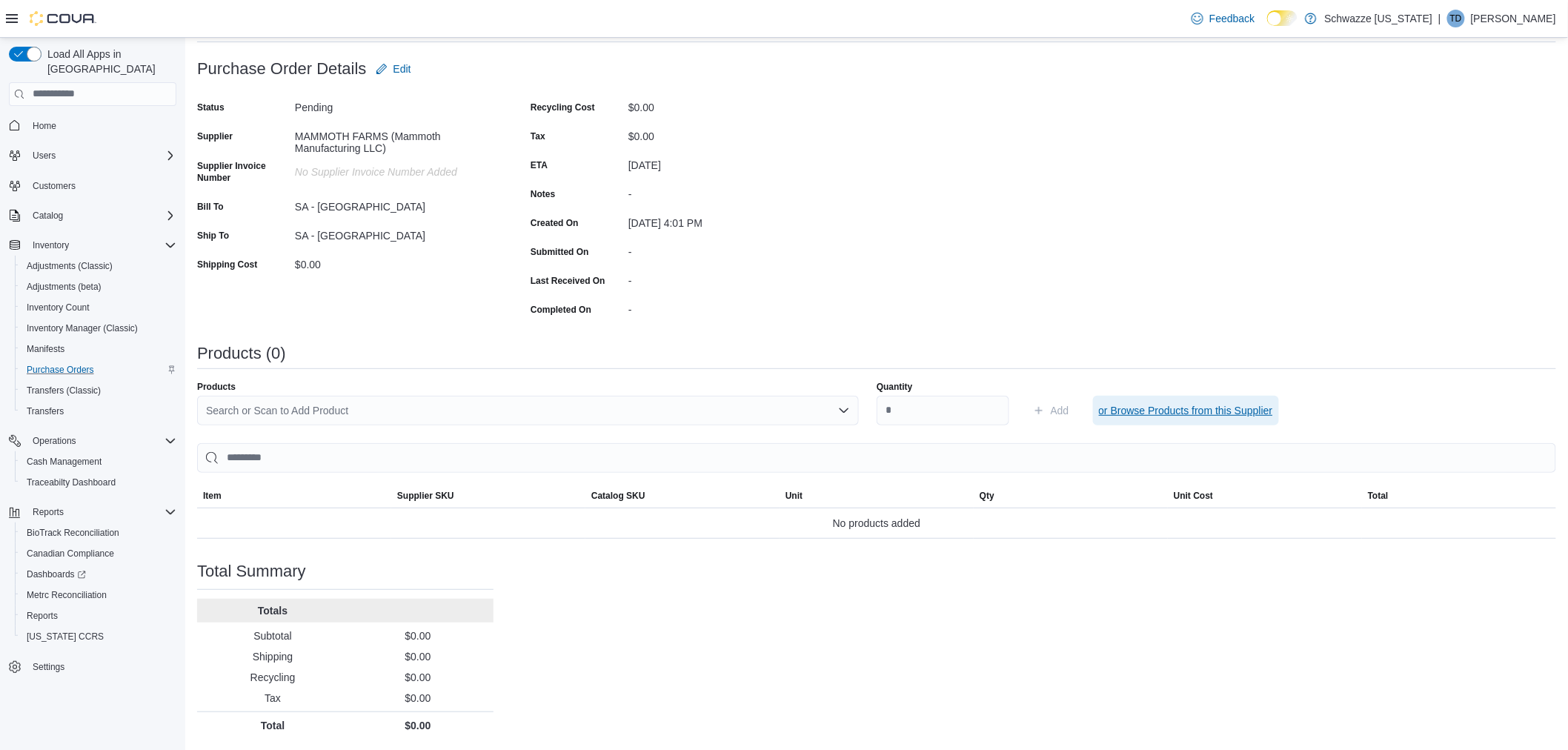
click at [1217, 405] on span "or Browse Products from this Supplier" at bounding box center [1187, 410] width 175 height 14
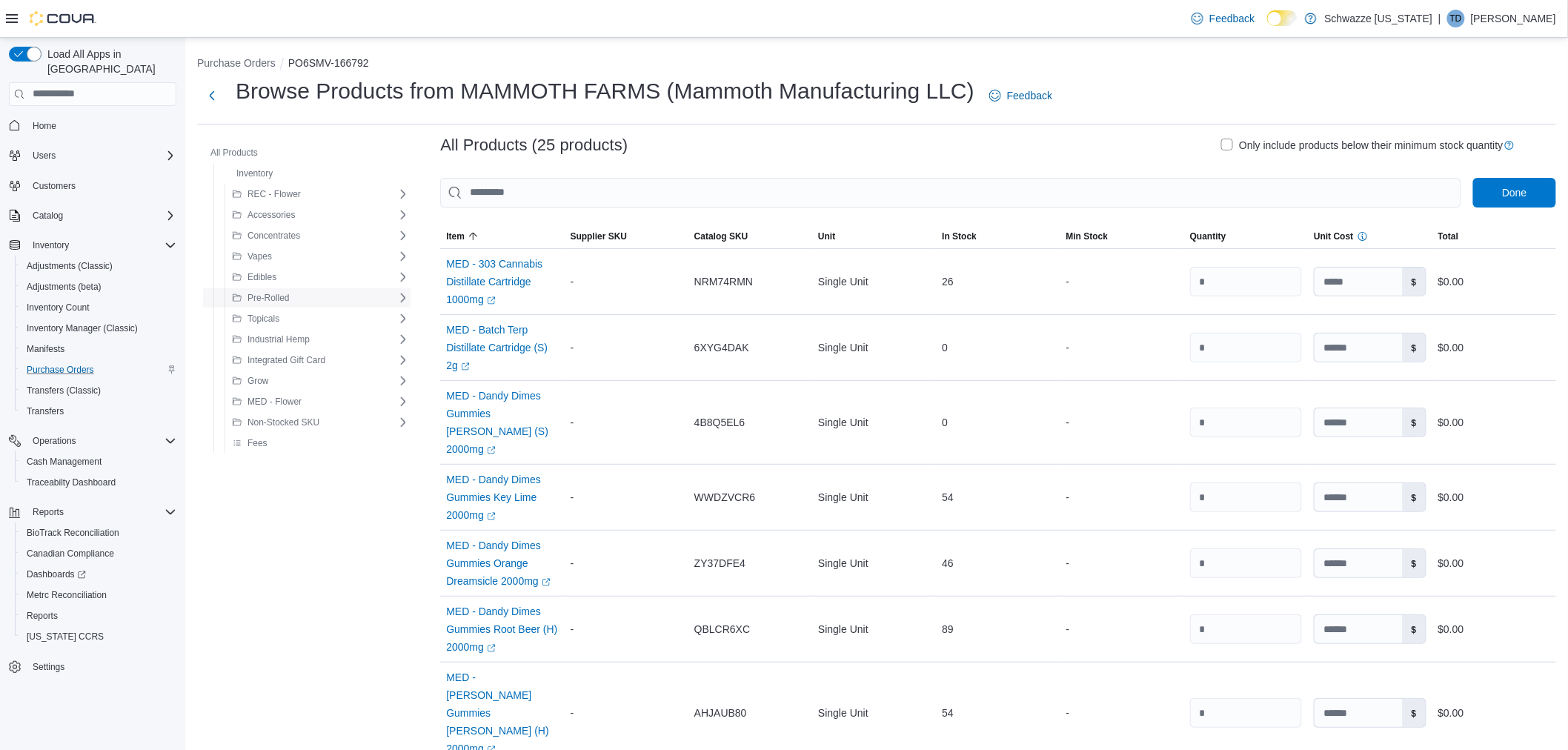
click at [320, 292] on div "Pre-Rolled" at bounding box center [312, 297] width 170 height 18
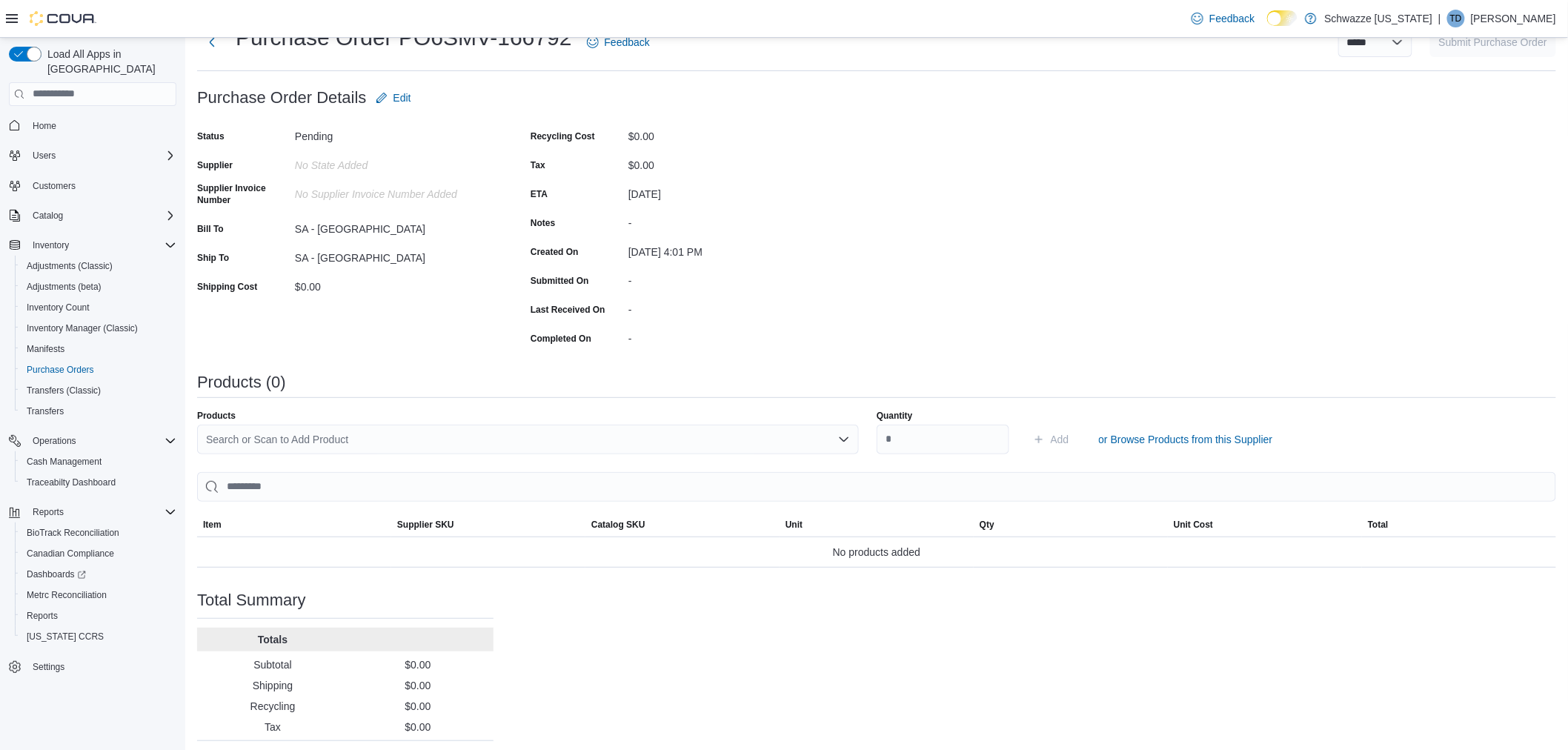
scroll to position [82, 0]
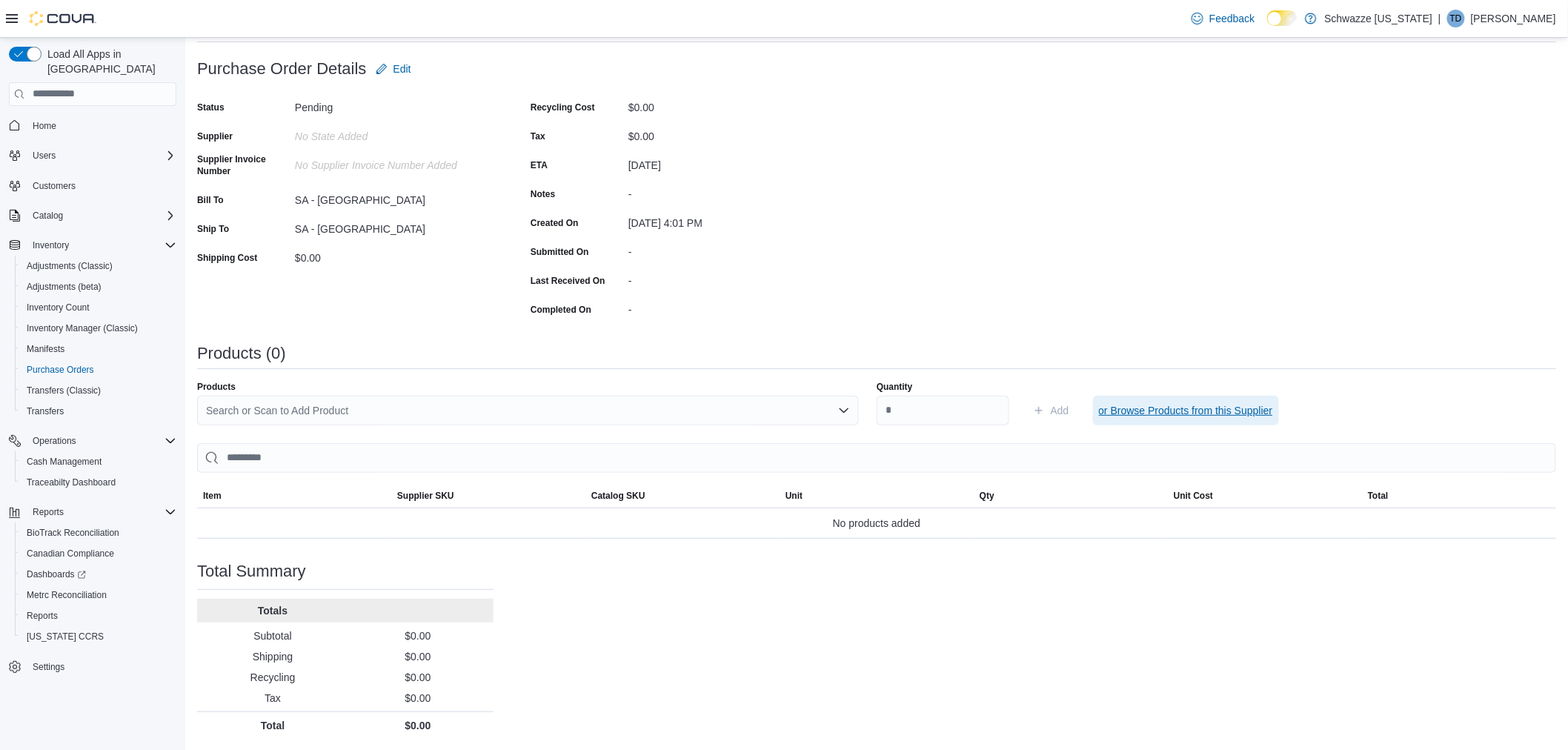
click at [1138, 417] on span "or Browse Products from this Supplier" at bounding box center [1187, 410] width 175 height 14
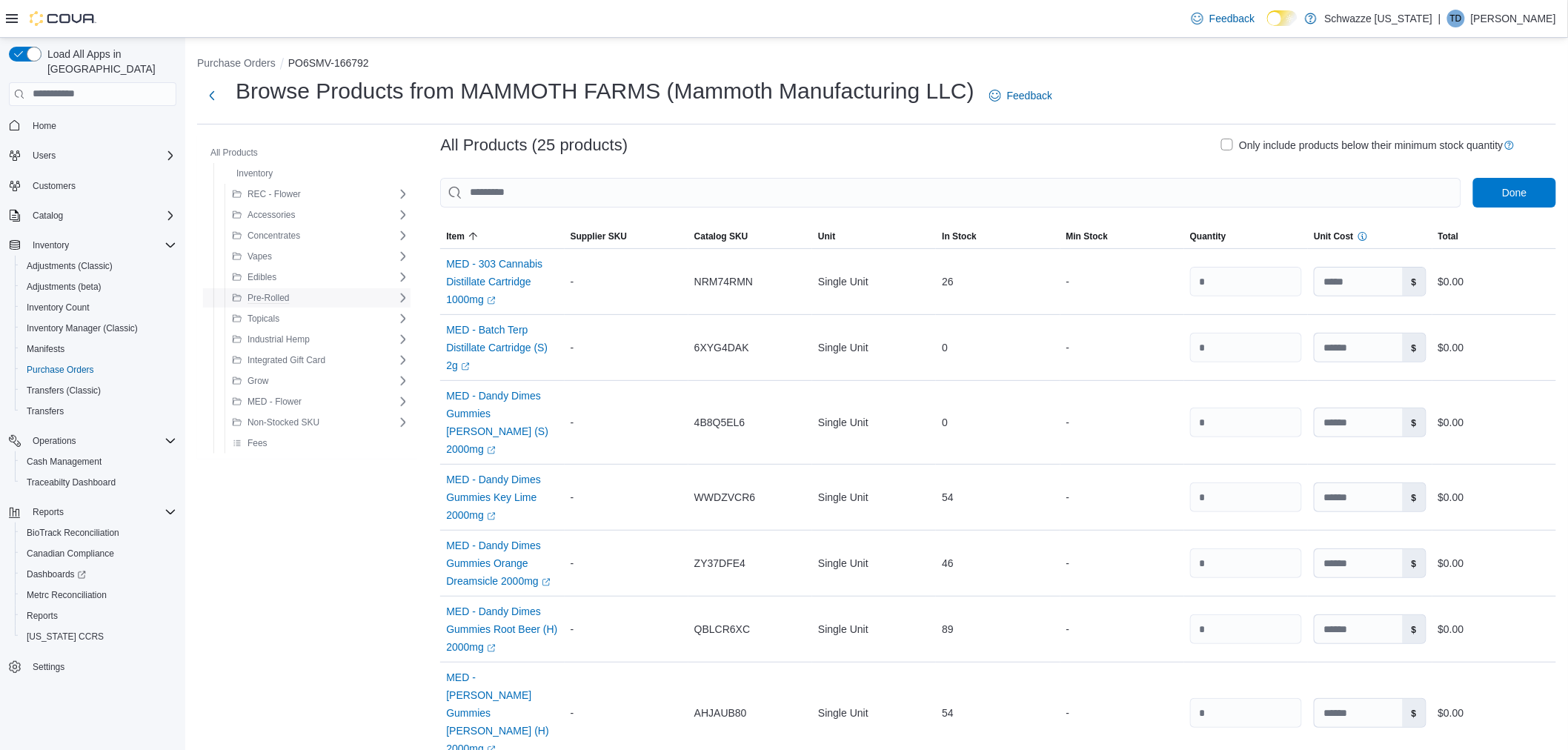
click at [376, 297] on div "Pre-Rolled" at bounding box center [312, 297] width 170 height 18
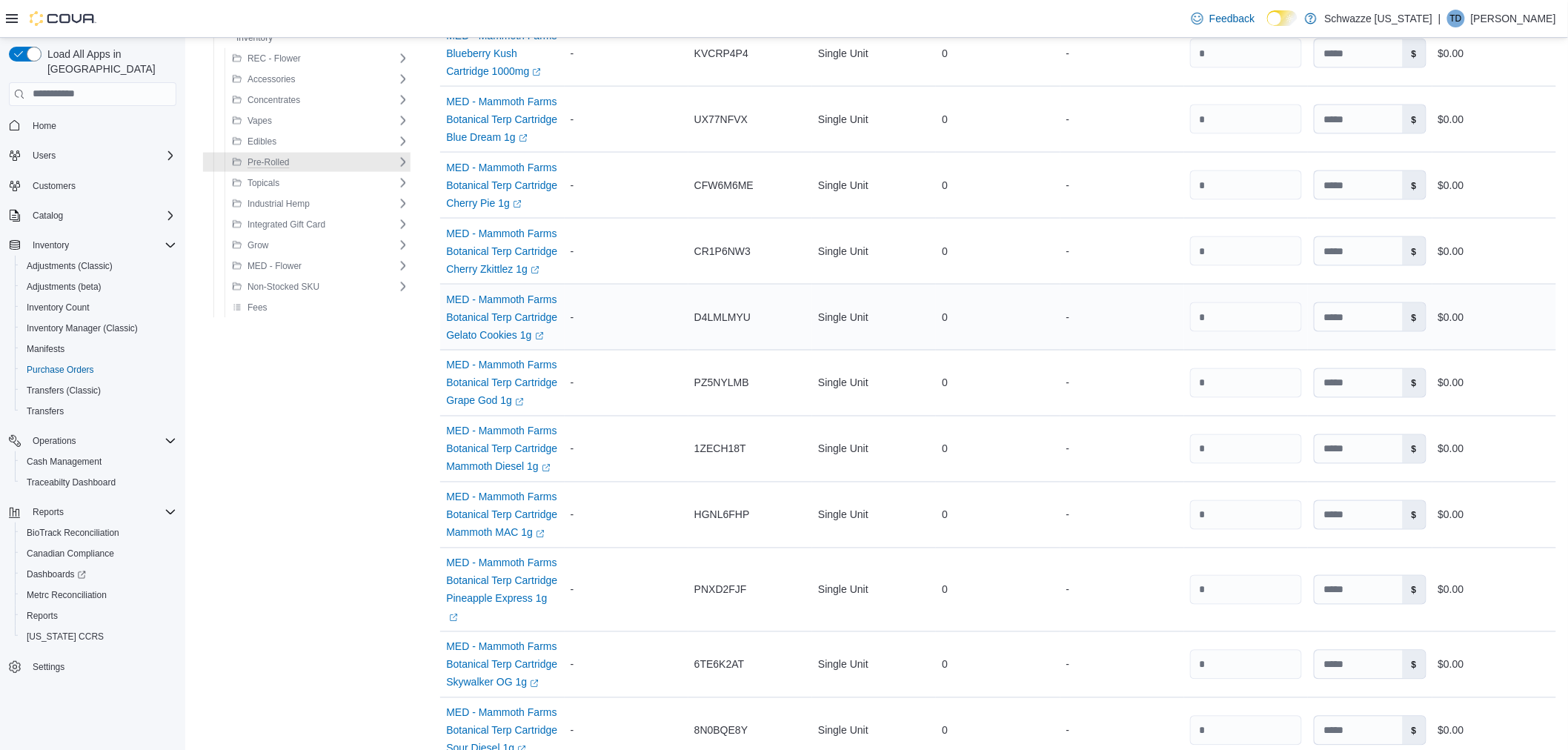
scroll to position [892, 0]
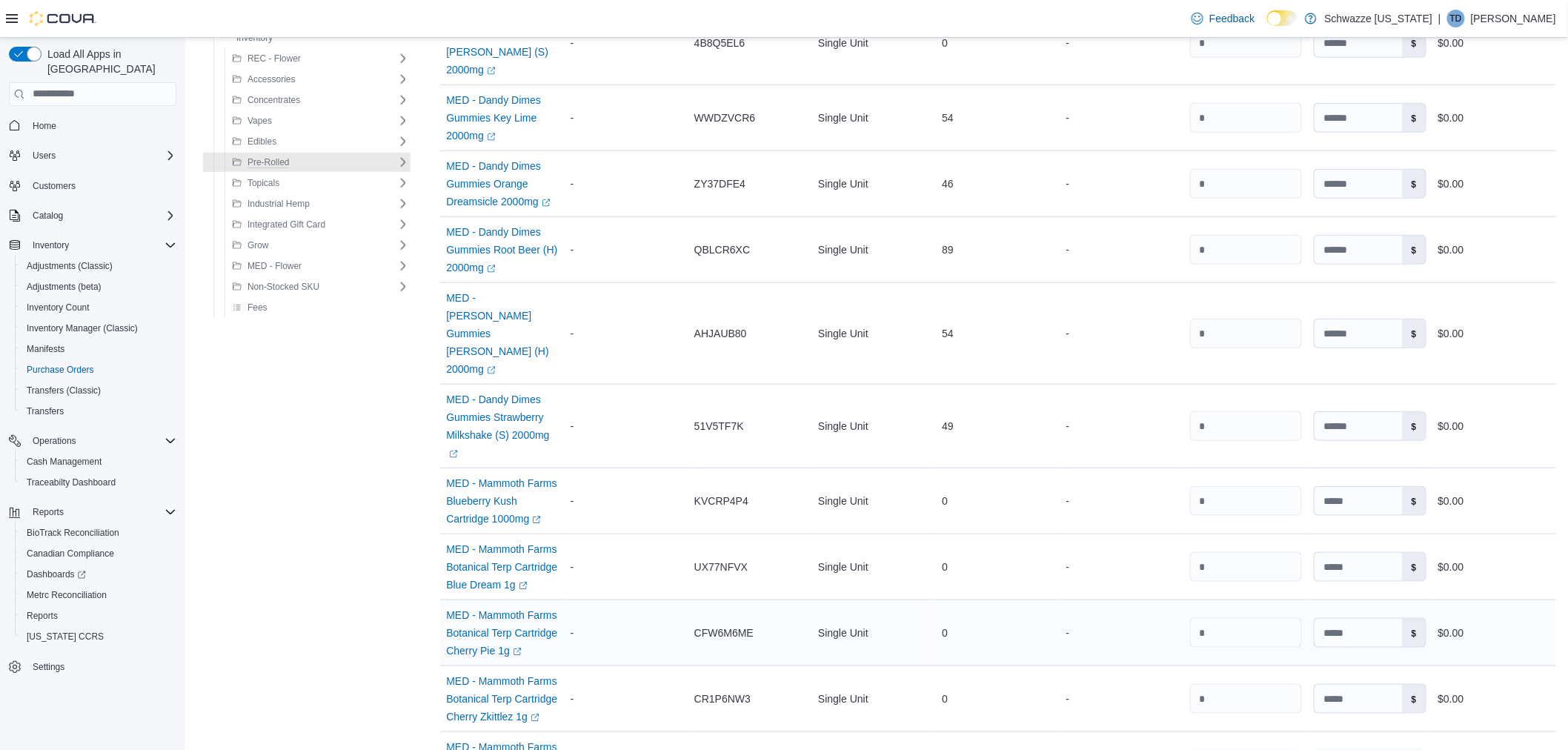
scroll to position [0, 0]
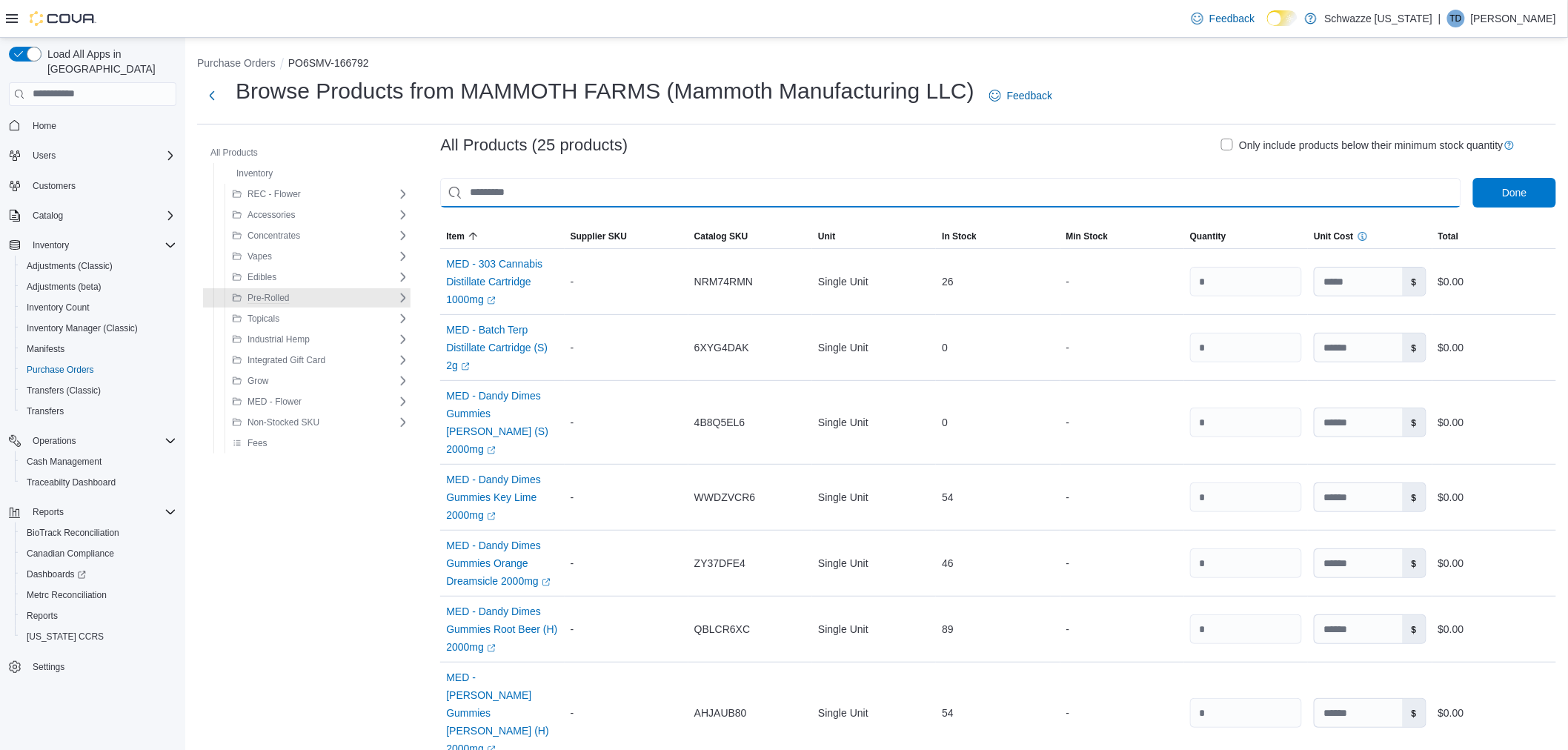
click at [542, 191] on input "This is a search bar. As you type, the results lower in the page will automatic…" at bounding box center [951, 192] width 1022 height 30
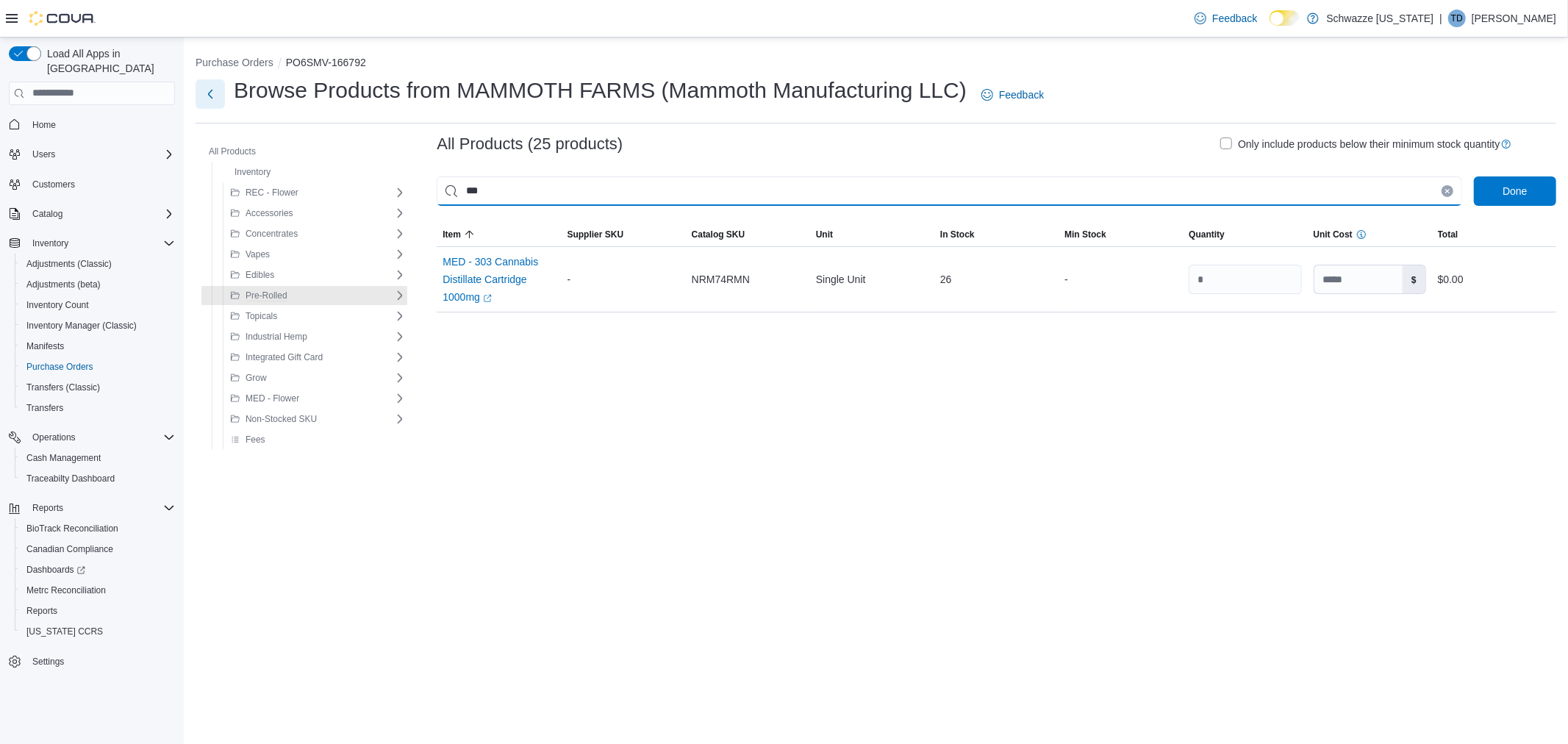
type input "***"
click at [218, 93] on button "Next" at bounding box center [210, 93] width 29 height 29
